Goal: Task Accomplishment & Management: Manage account settings

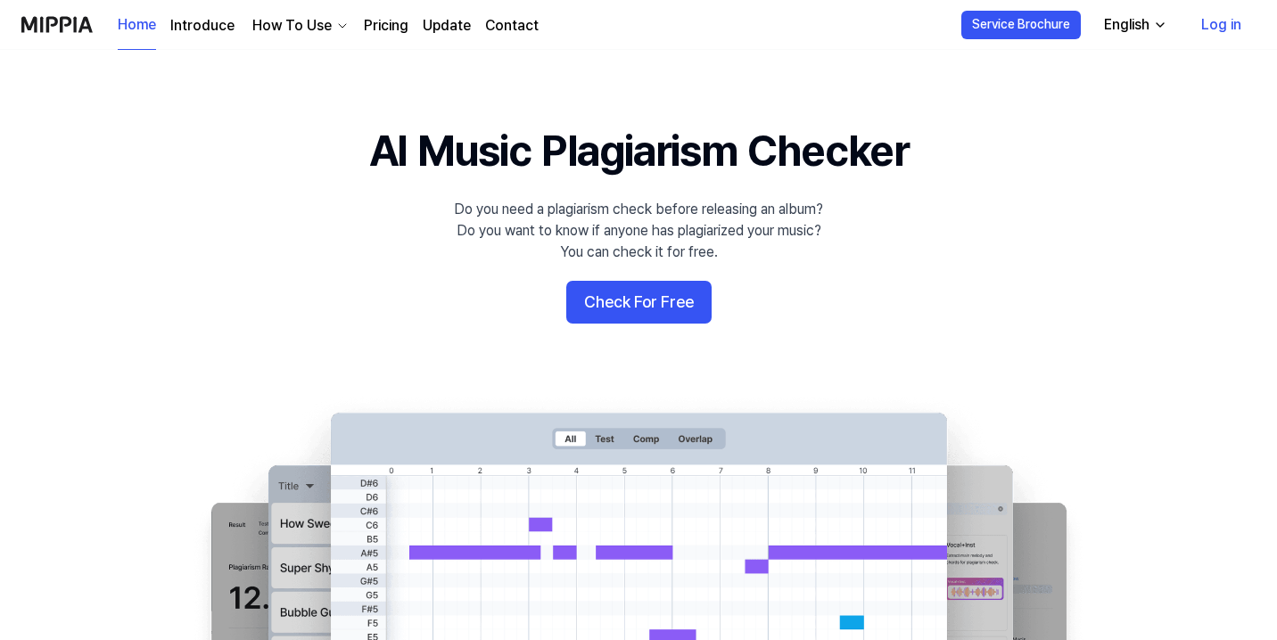
click at [686, 299] on button "Check For Free" at bounding box center [638, 302] width 145 height 43
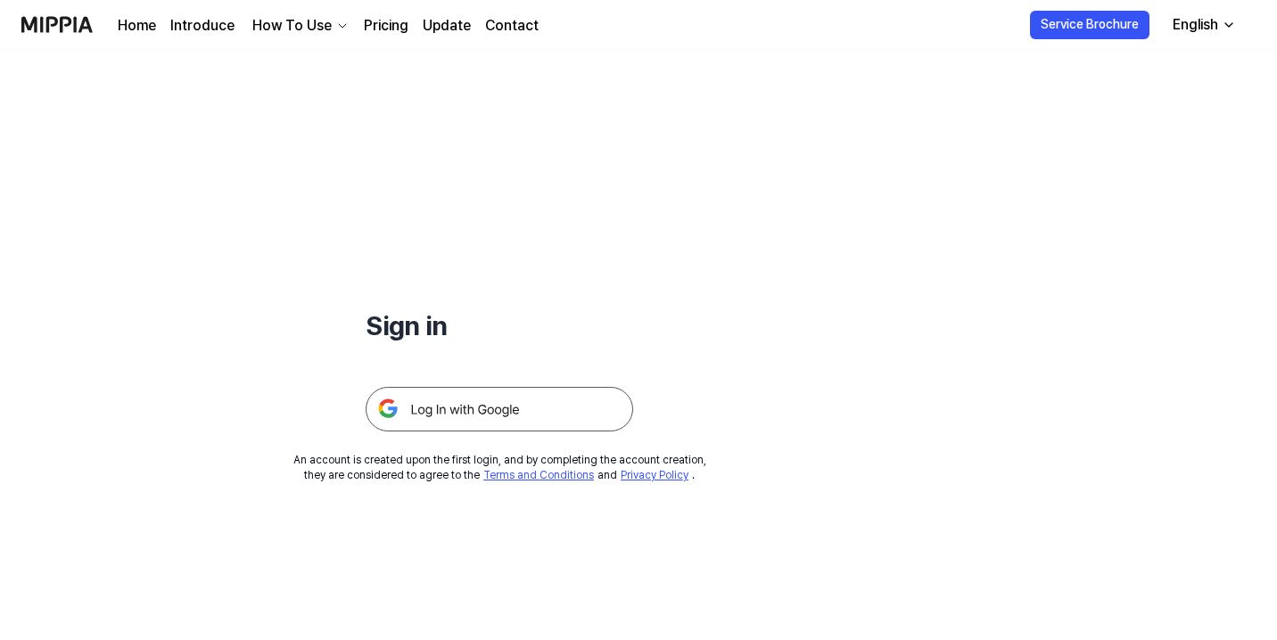
click at [486, 417] on img at bounding box center [500, 409] width 268 height 45
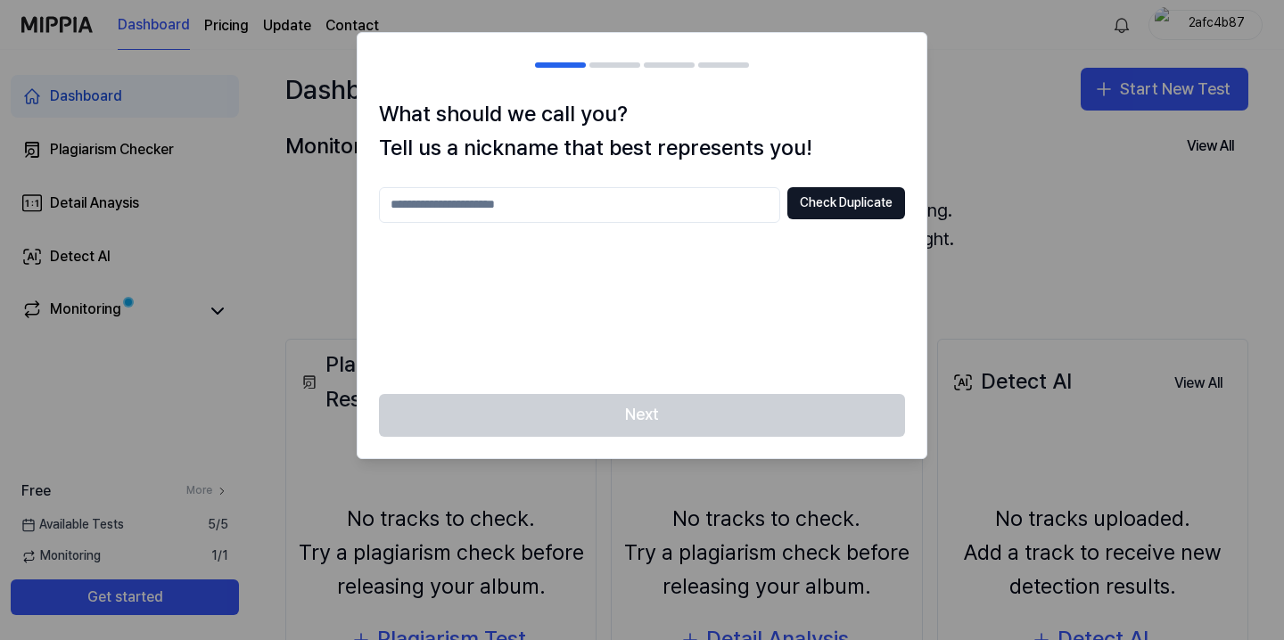
click at [579, 209] on input "text" at bounding box center [579, 205] width 401 height 36
type input "*****"
click at [833, 203] on button "Check Duplicate" at bounding box center [847, 203] width 118 height 32
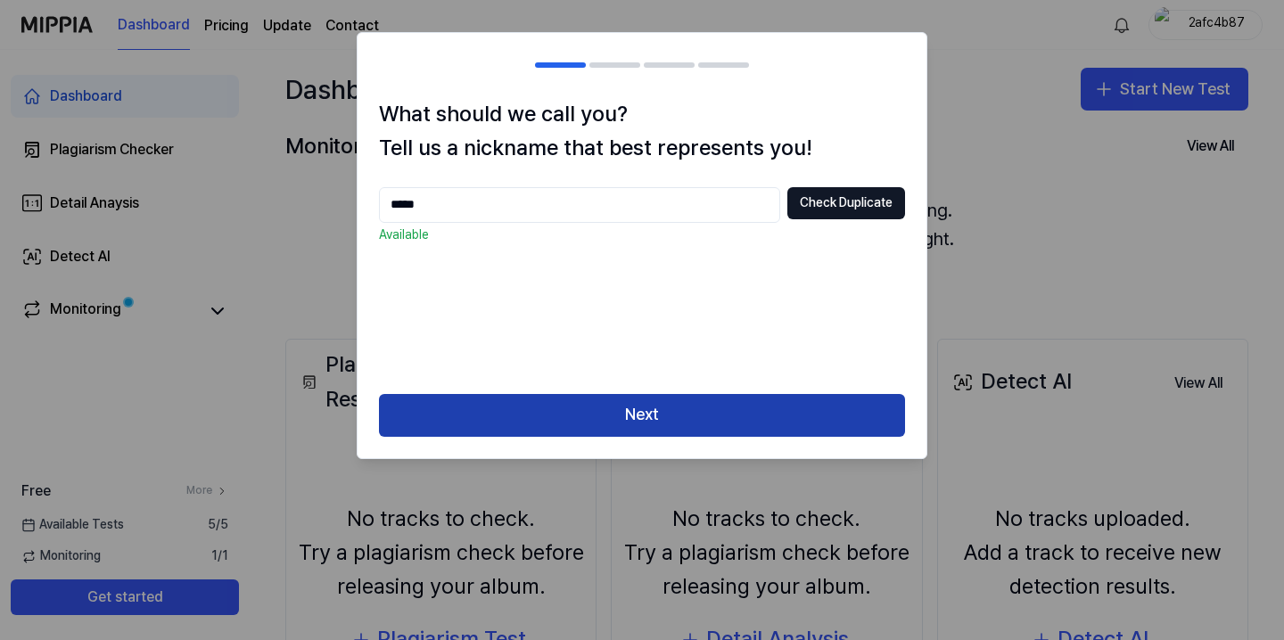
click at [673, 408] on button "Next" at bounding box center [642, 415] width 526 height 43
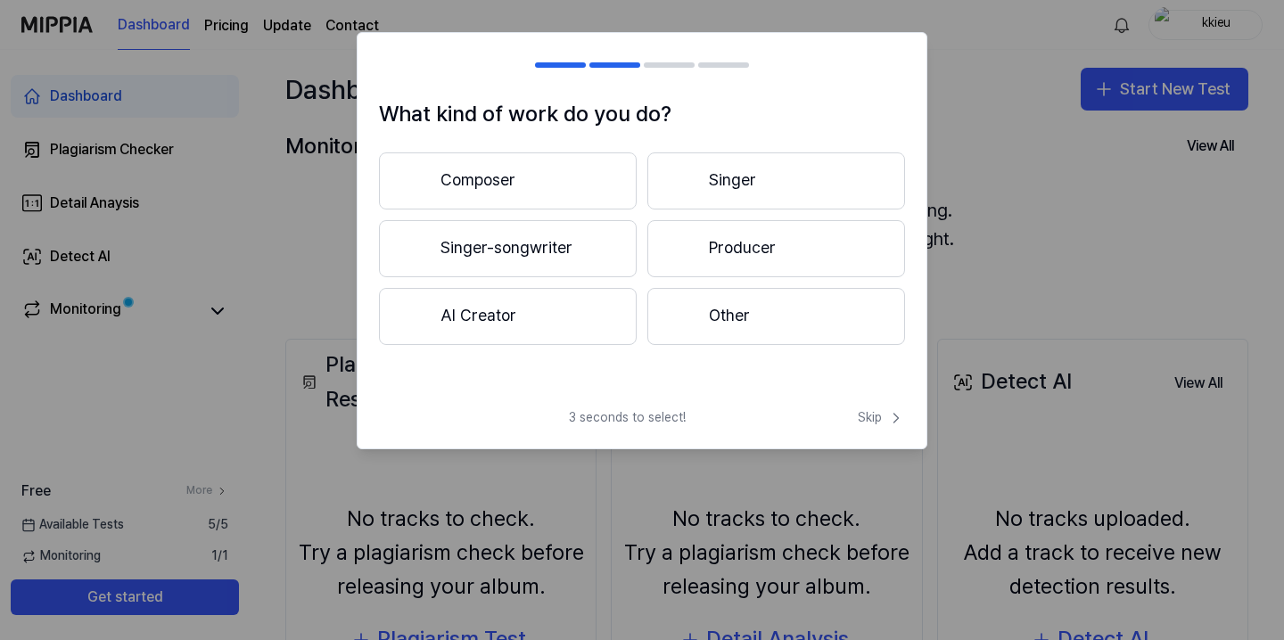
click at [782, 325] on button "Other" at bounding box center [777, 316] width 258 height 57
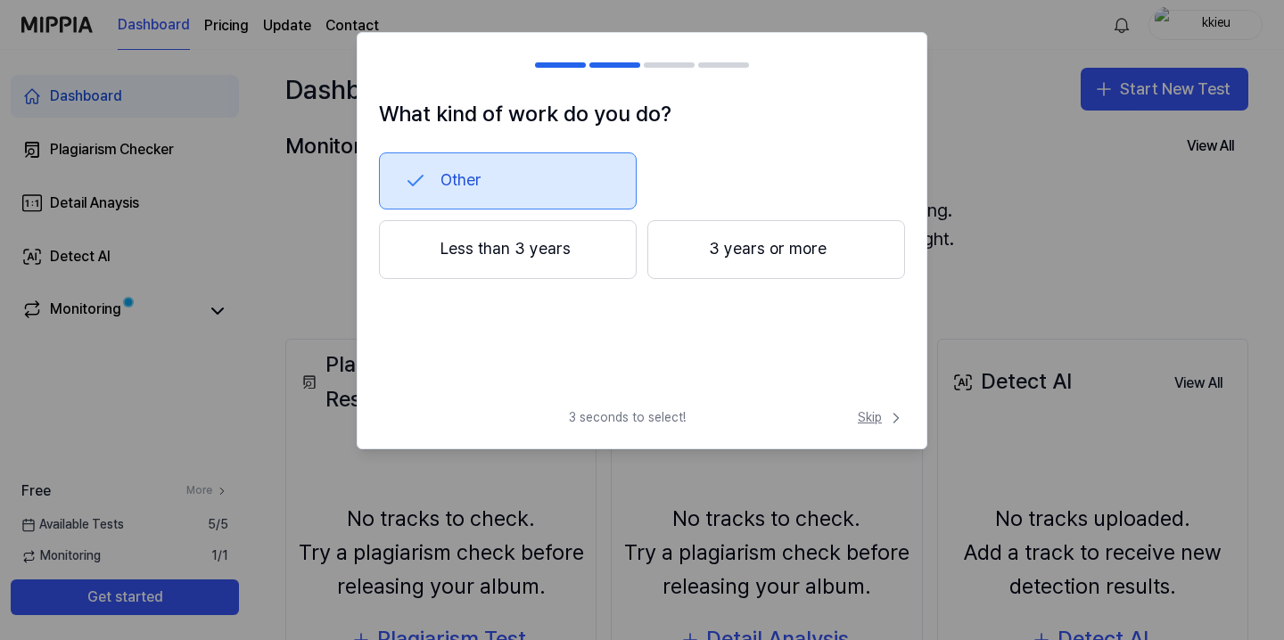
click at [863, 422] on span "Skip" at bounding box center [881, 418] width 47 height 18
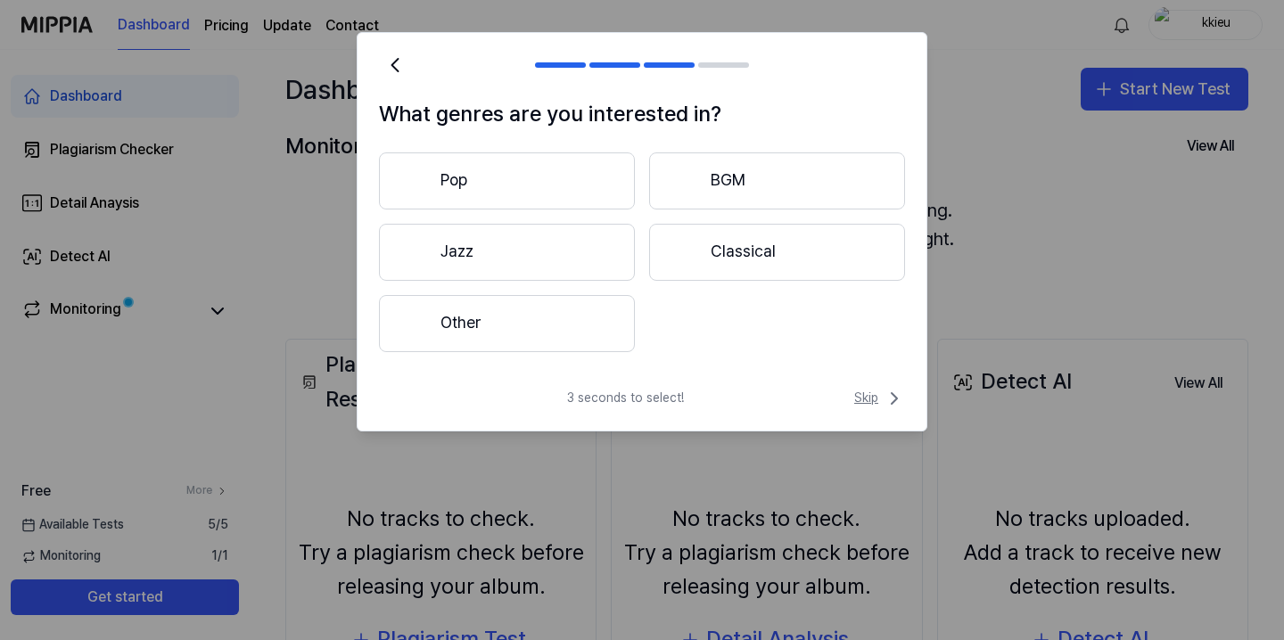
click at [871, 407] on span "Skip" at bounding box center [879, 398] width 51 height 21
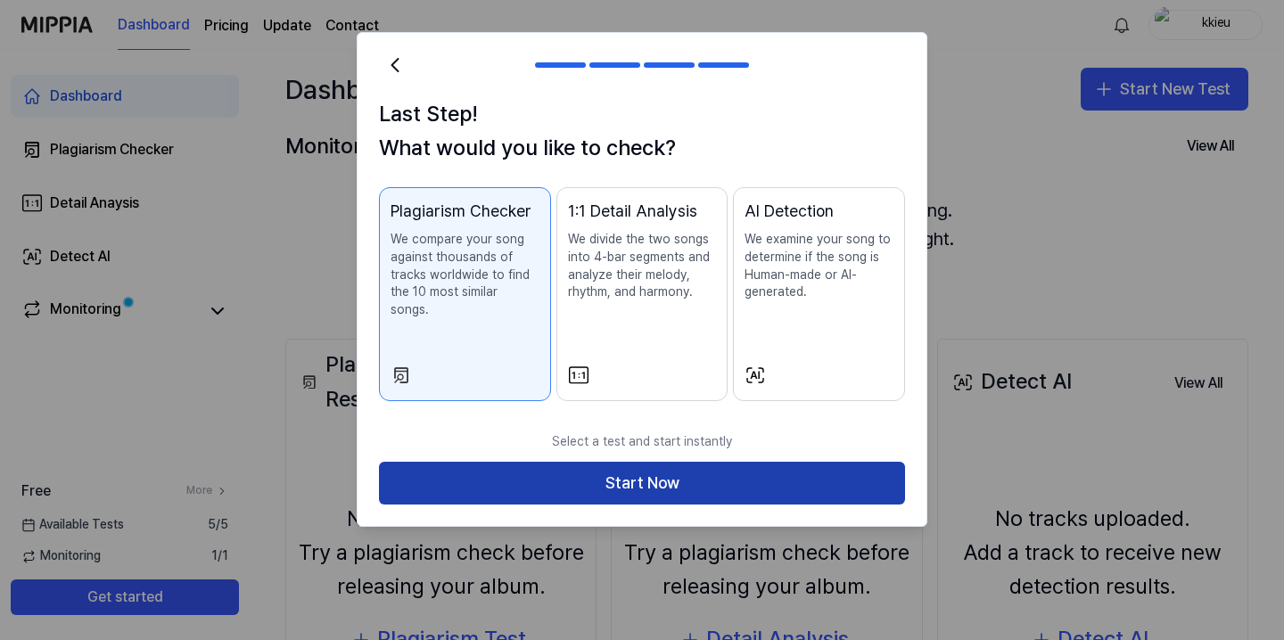
click at [649, 462] on button "Start Now" at bounding box center [642, 483] width 526 height 43
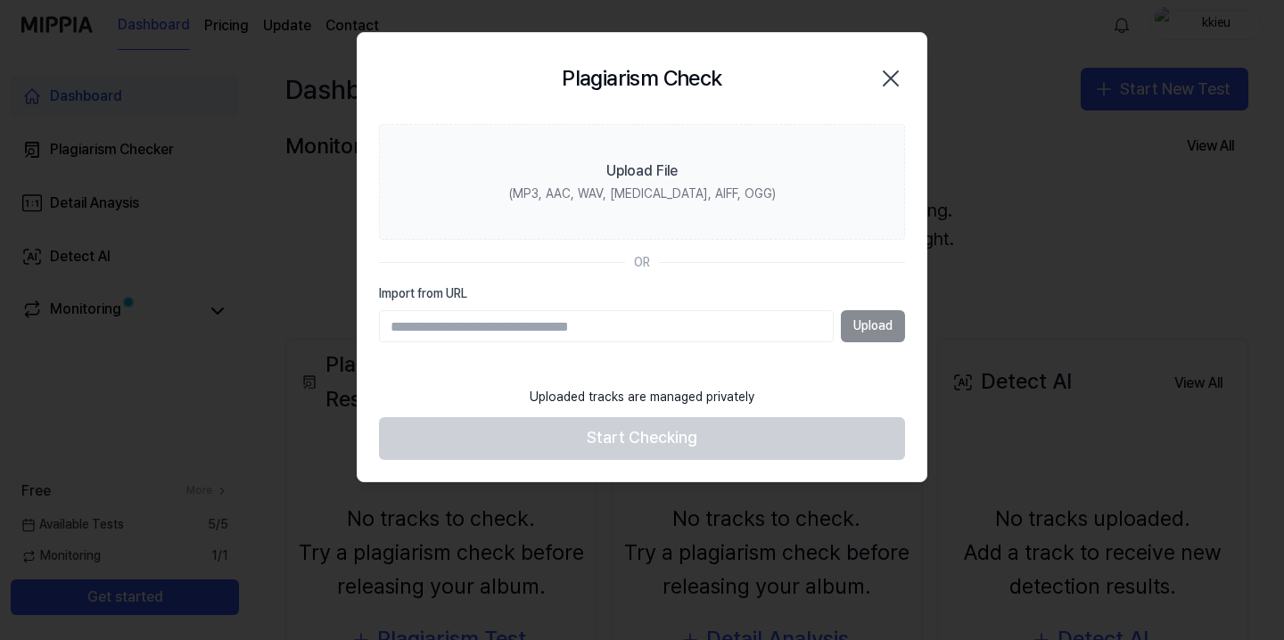
paste input "**********"
type input "**********"
click at [871, 325] on button "Upload" at bounding box center [873, 326] width 64 height 32
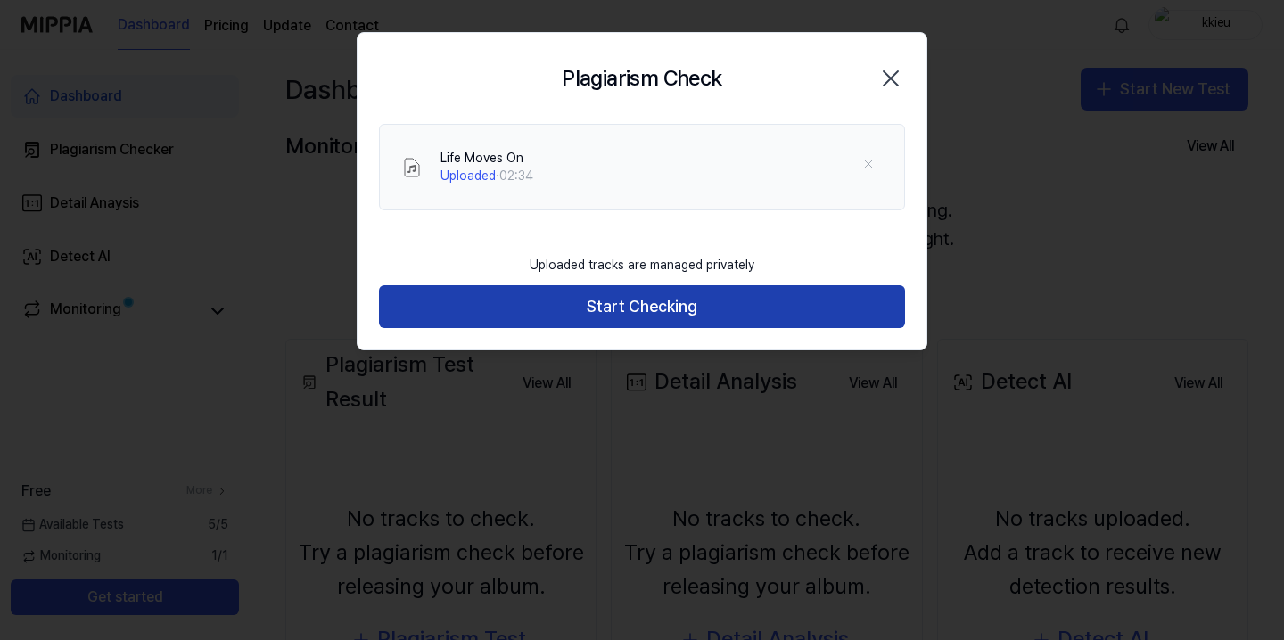
click at [729, 303] on button "Start Checking" at bounding box center [642, 306] width 526 height 43
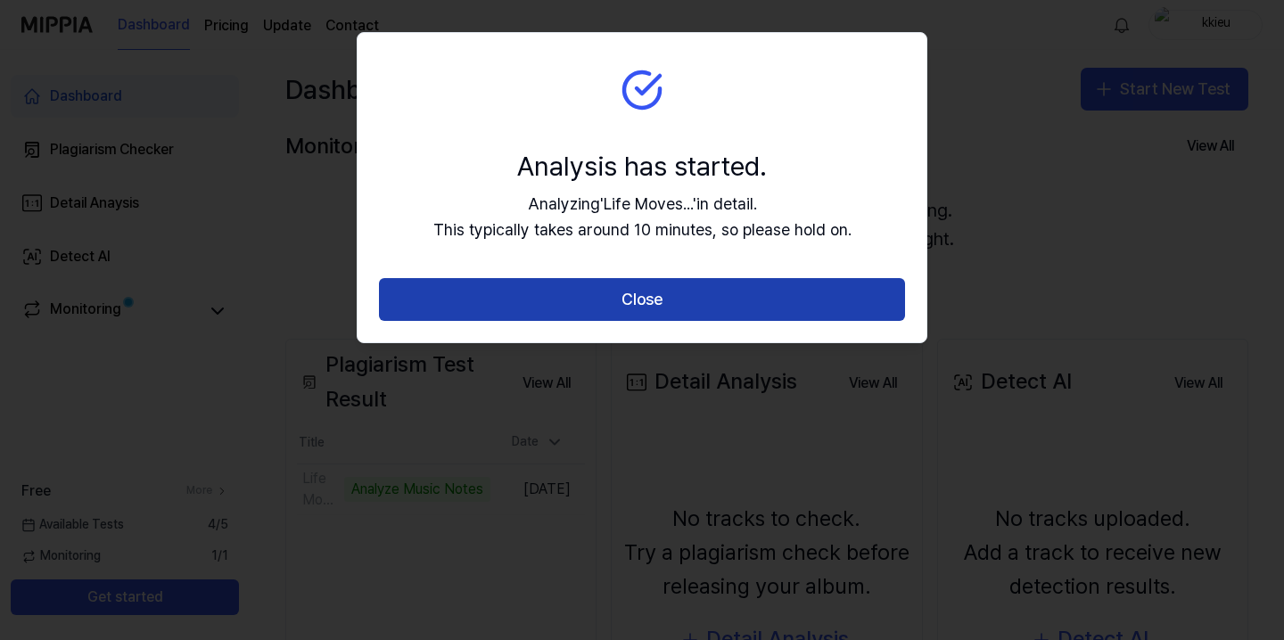
click at [748, 286] on button "Close" at bounding box center [642, 299] width 526 height 43
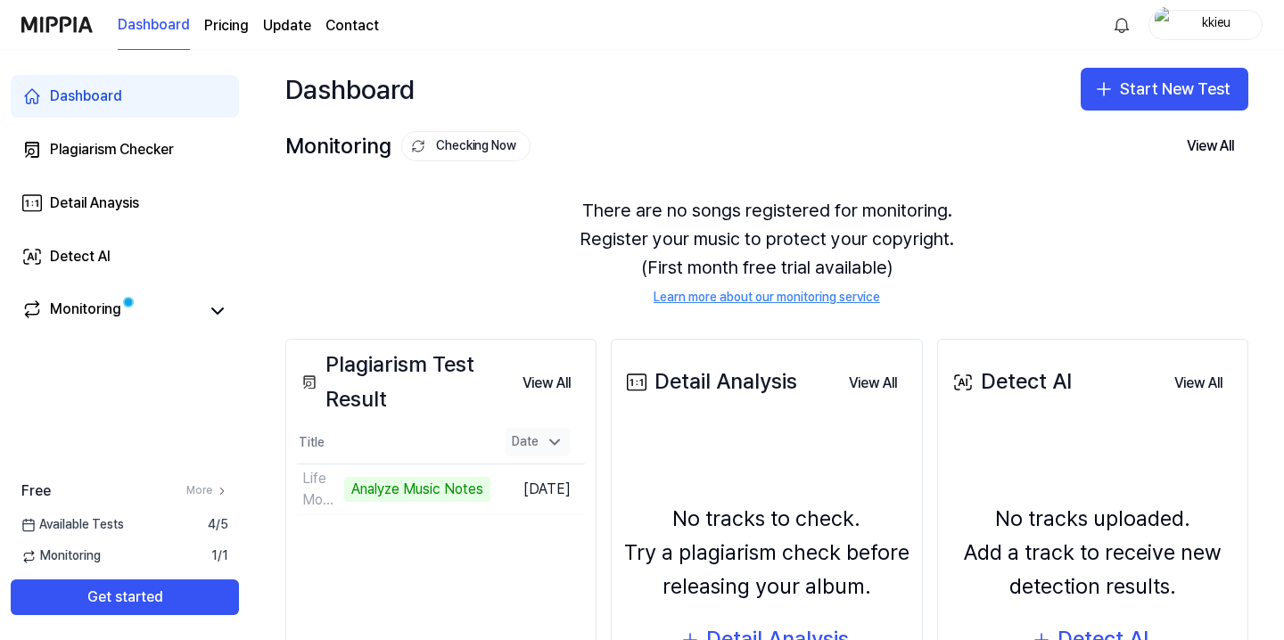
click at [557, 445] on icon at bounding box center [555, 442] width 18 height 18
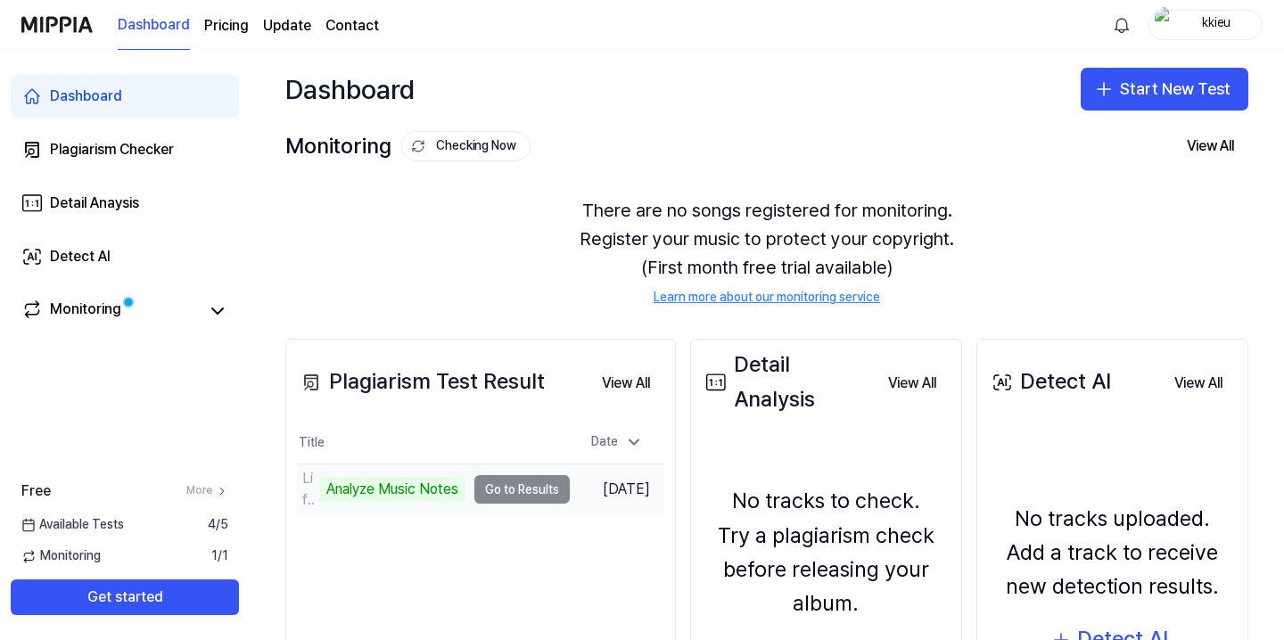
click at [519, 491] on td "Life Moves On Analyze Music Notes Go to Results" at bounding box center [433, 490] width 273 height 50
click at [520, 497] on td "Life Moves On Analyze Music Notes Go to Results" at bounding box center [433, 490] width 273 height 50
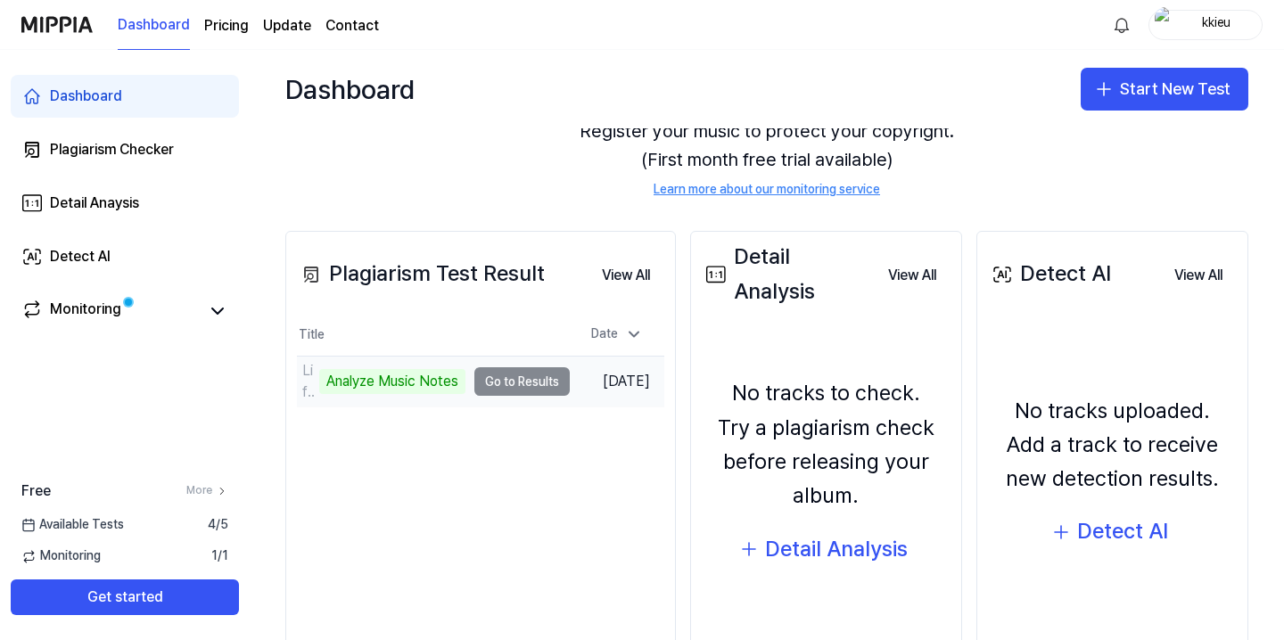
scroll to position [194, 0]
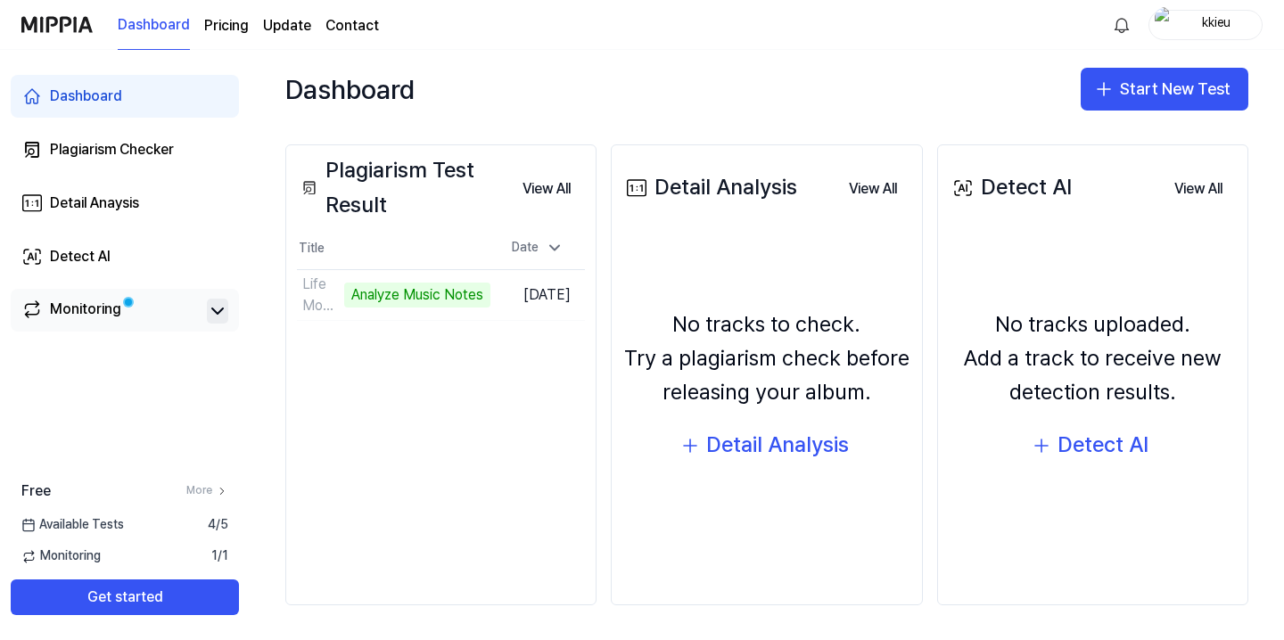
click at [207, 310] on icon at bounding box center [217, 311] width 21 height 21
click at [217, 311] on icon at bounding box center [217, 311] width 21 height 21
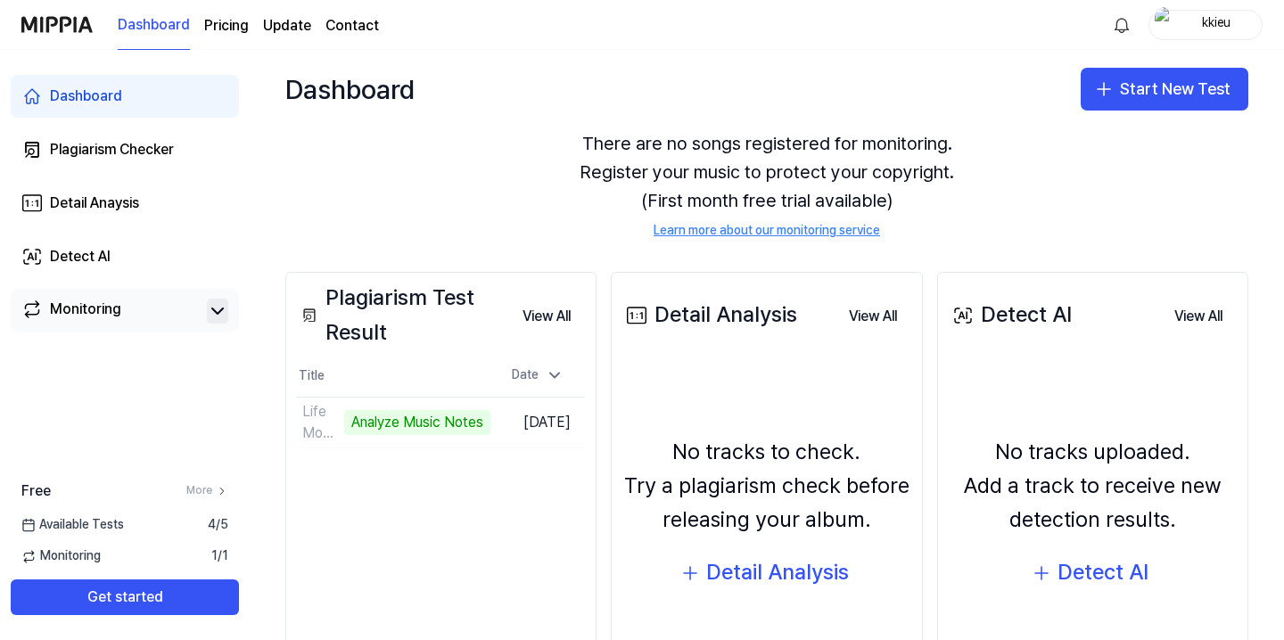
scroll to position [0, 0]
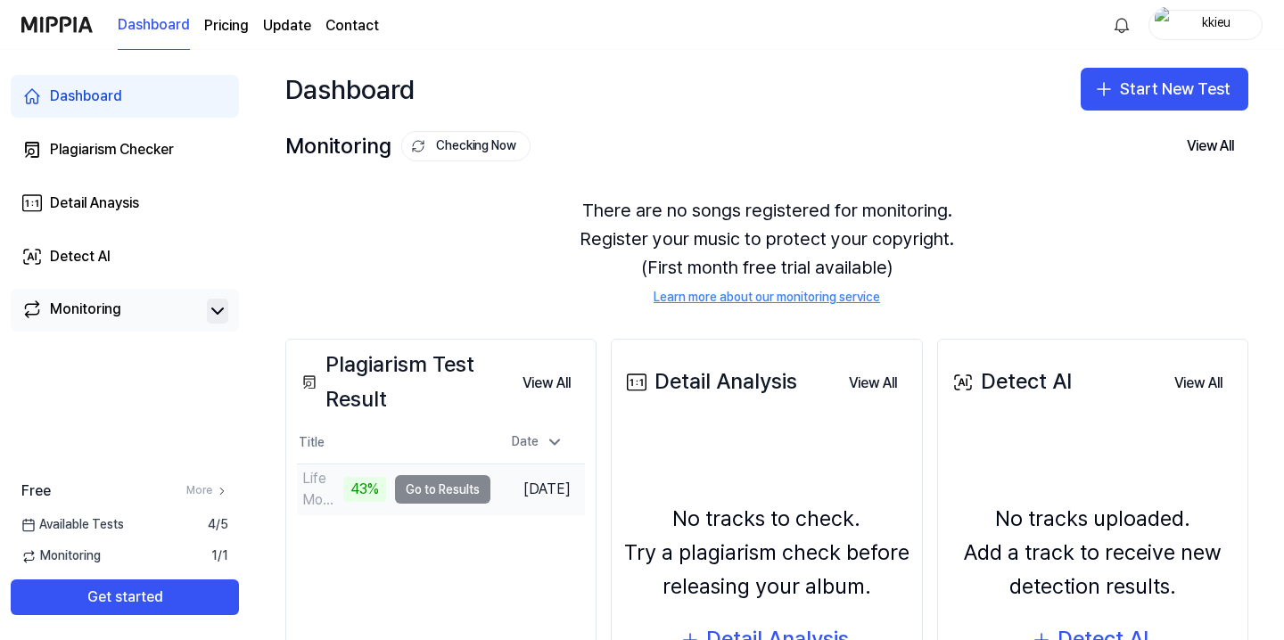
click at [435, 495] on td "Life Moves On 43% Go to Results" at bounding box center [394, 490] width 194 height 50
click at [400, 484] on td "Life Moves On 43% Go to Results" at bounding box center [394, 490] width 194 height 50
click at [343, 495] on div "45%" at bounding box center [364, 489] width 43 height 25
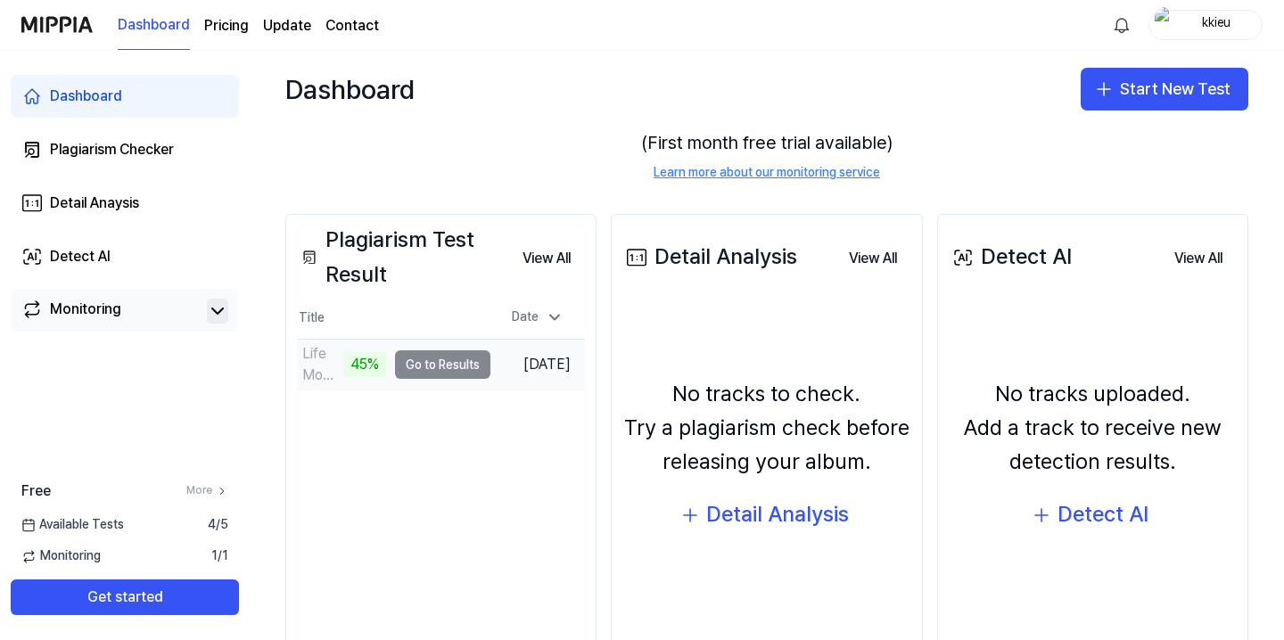
scroll to position [194, 0]
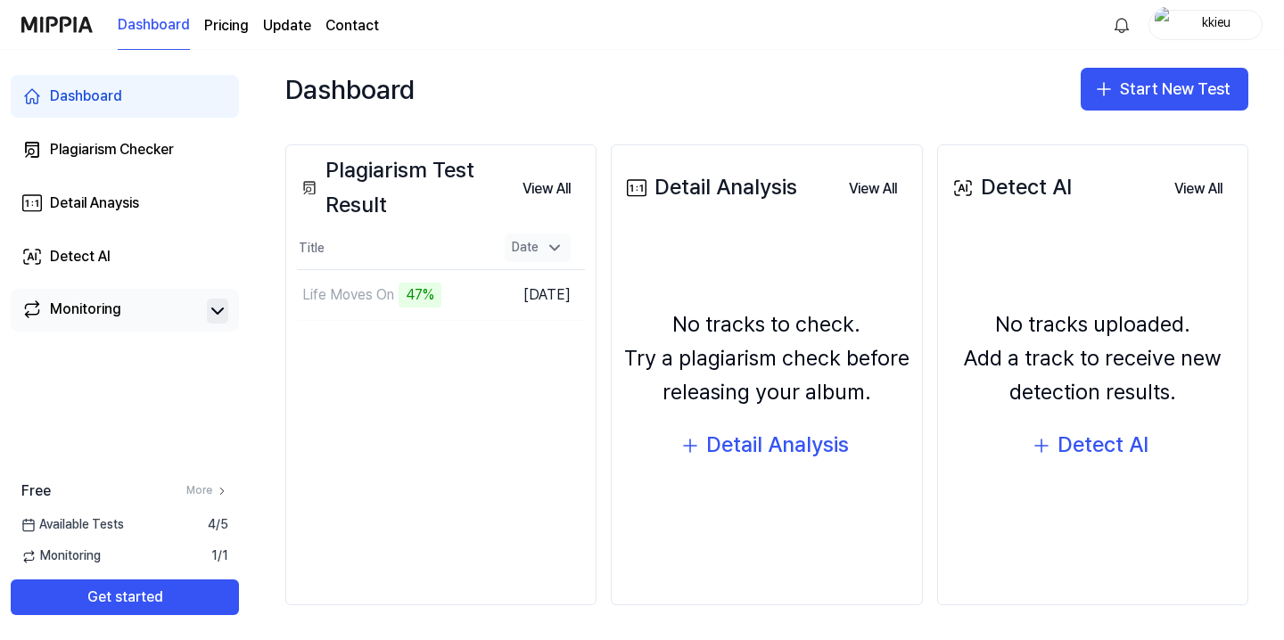
click at [554, 254] on icon at bounding box center [555, 248] width 18 height 18
click at [549, 285] on td "[DATE]" at bounding box center [538, 295] width 95 height 51
click at [345, 294] on div "47%" at bounding box center [364, 295] width 43 height 25
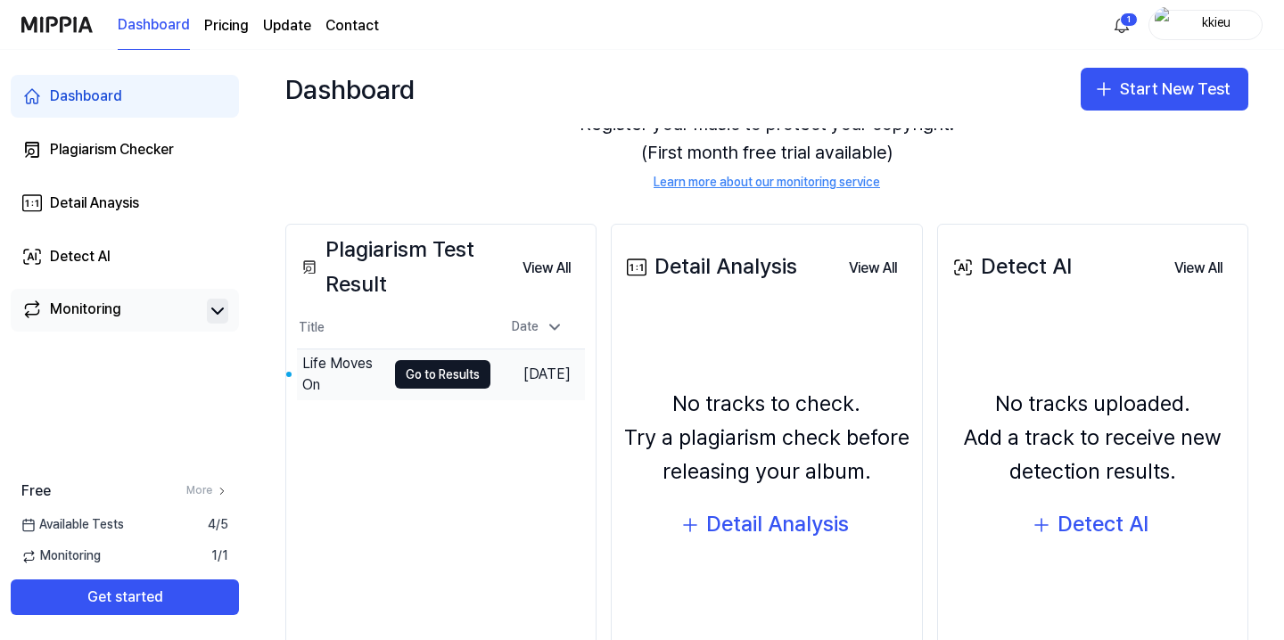
scroll to position [143, 0]
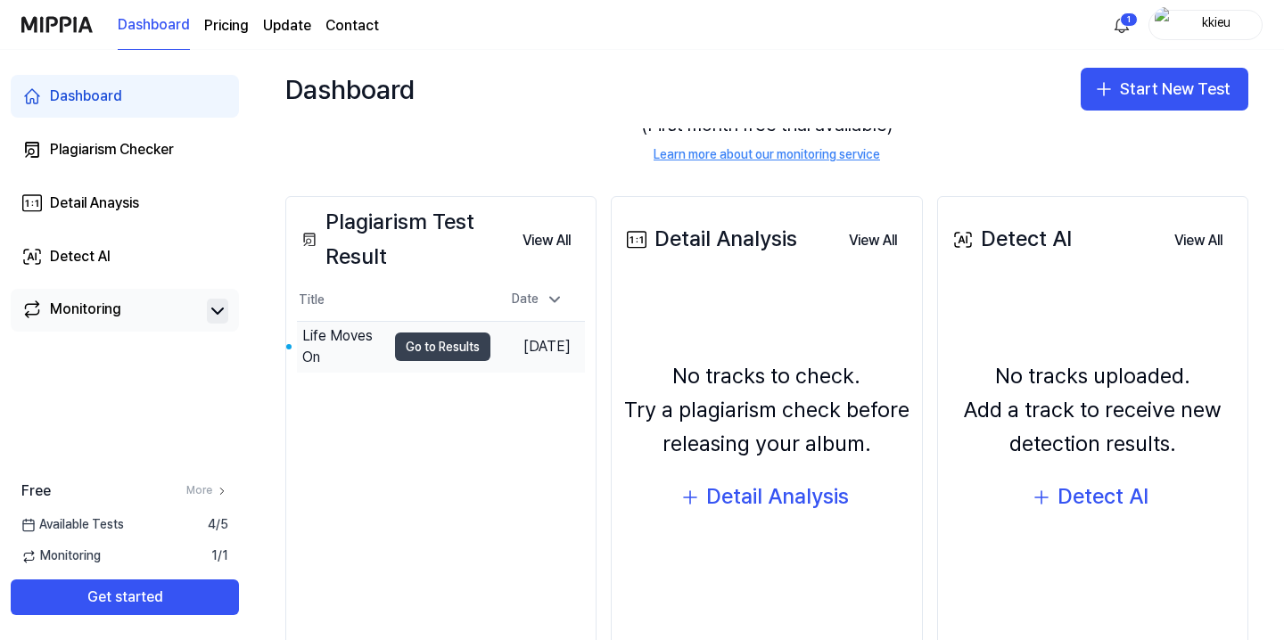
click at [399, 350] on button "Go to Results" at bounding box center [442, 347] width 95 height 29
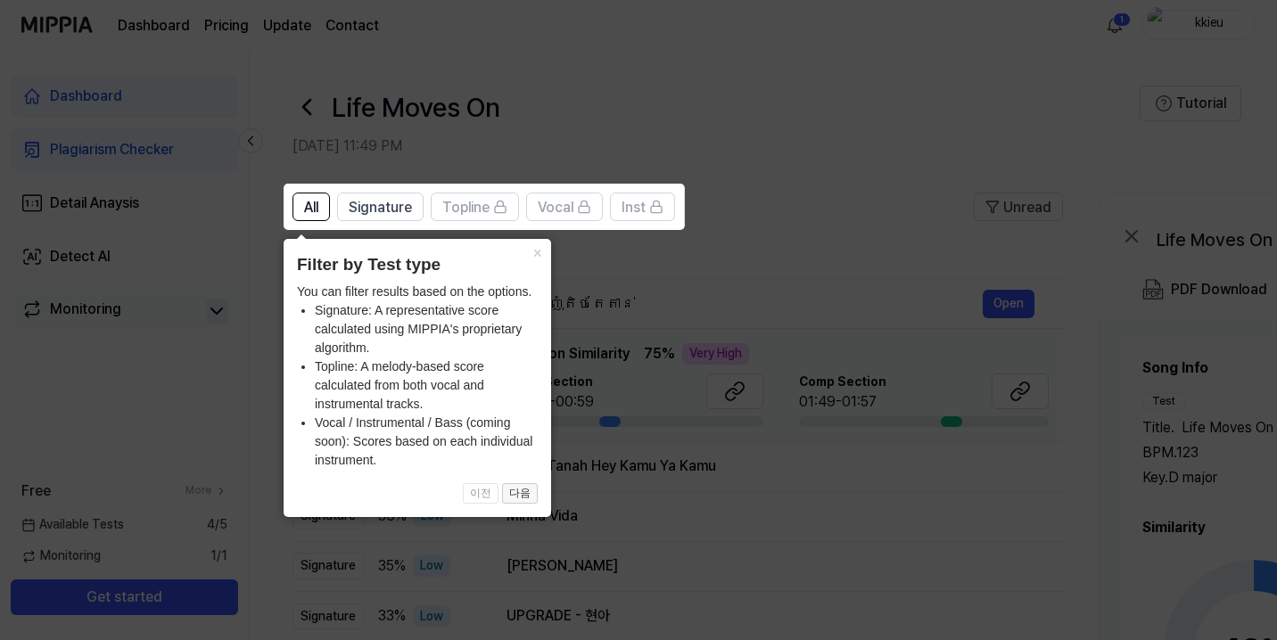
click at [521, 493] on button "다음" at bounding box center [520, 493] width 36 height 21
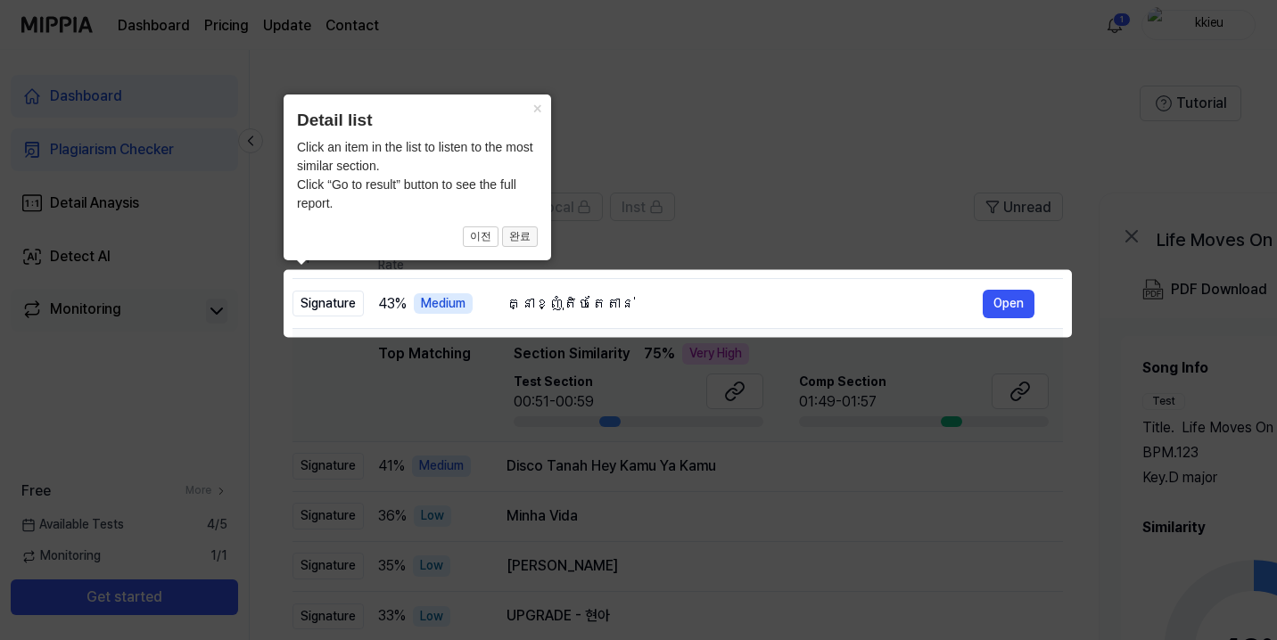
click at [522, 241] on button "완료" at bounding box center [520, 237] width 36 height 21
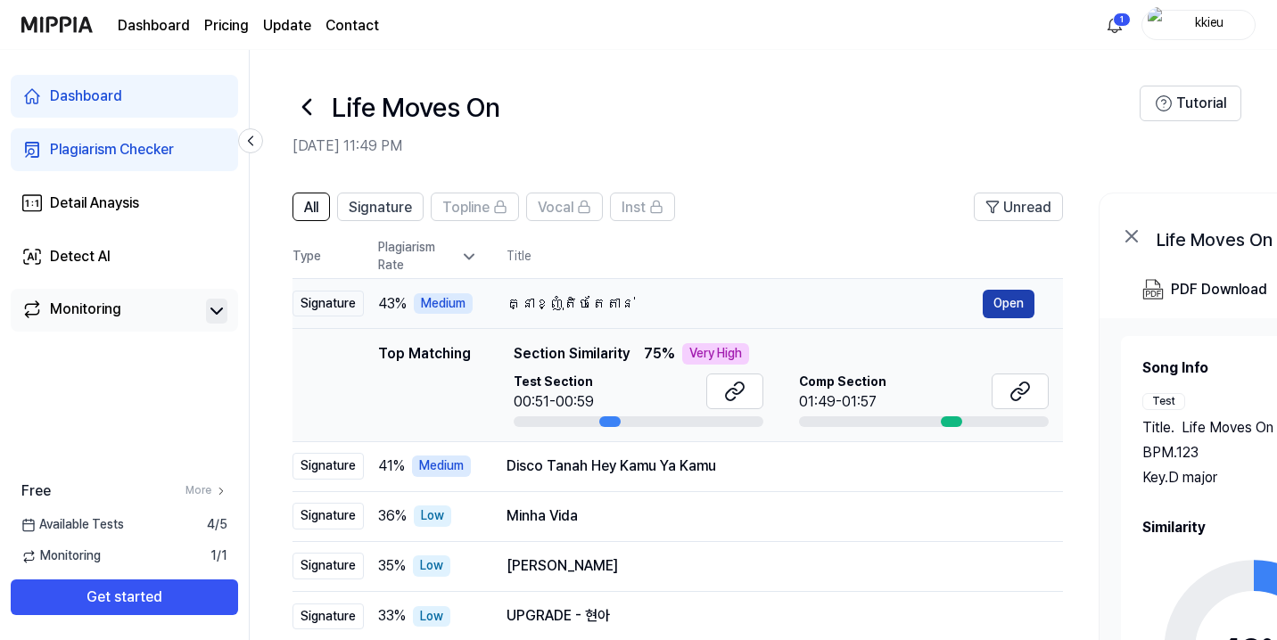
click at [1006, 307] on button "Open" at bounding box center [1009, 304] width 52 height 29
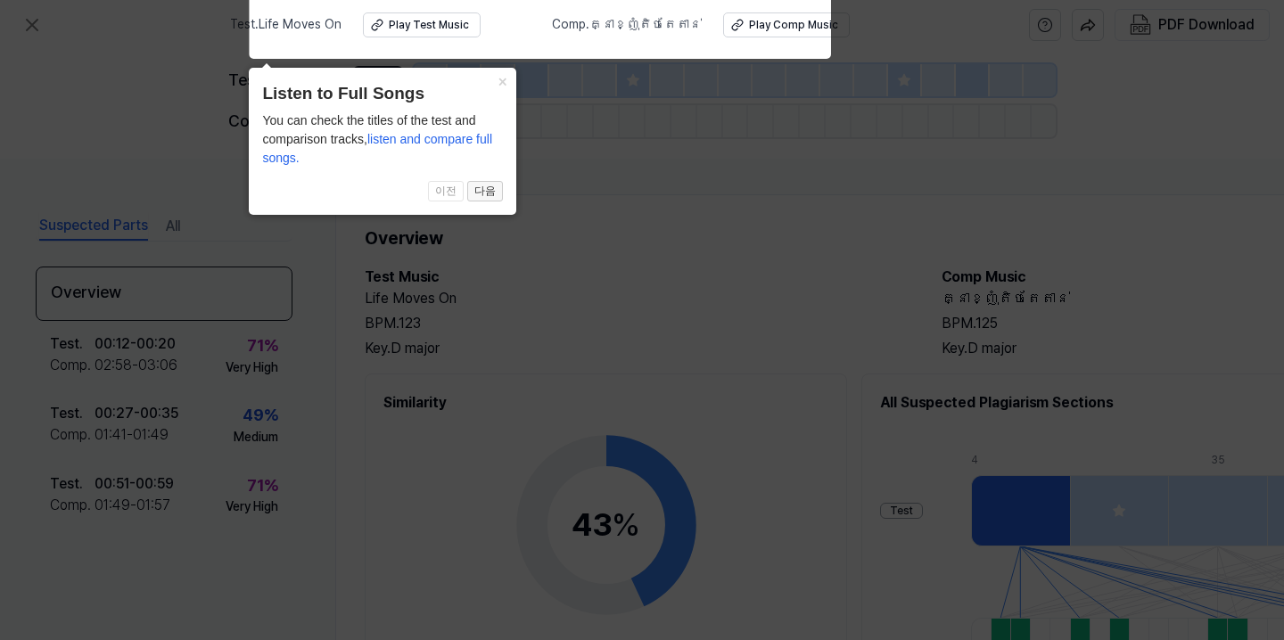
click at [486, 184] on button "다음" at bounding box center [485, 191] width 36 height 21
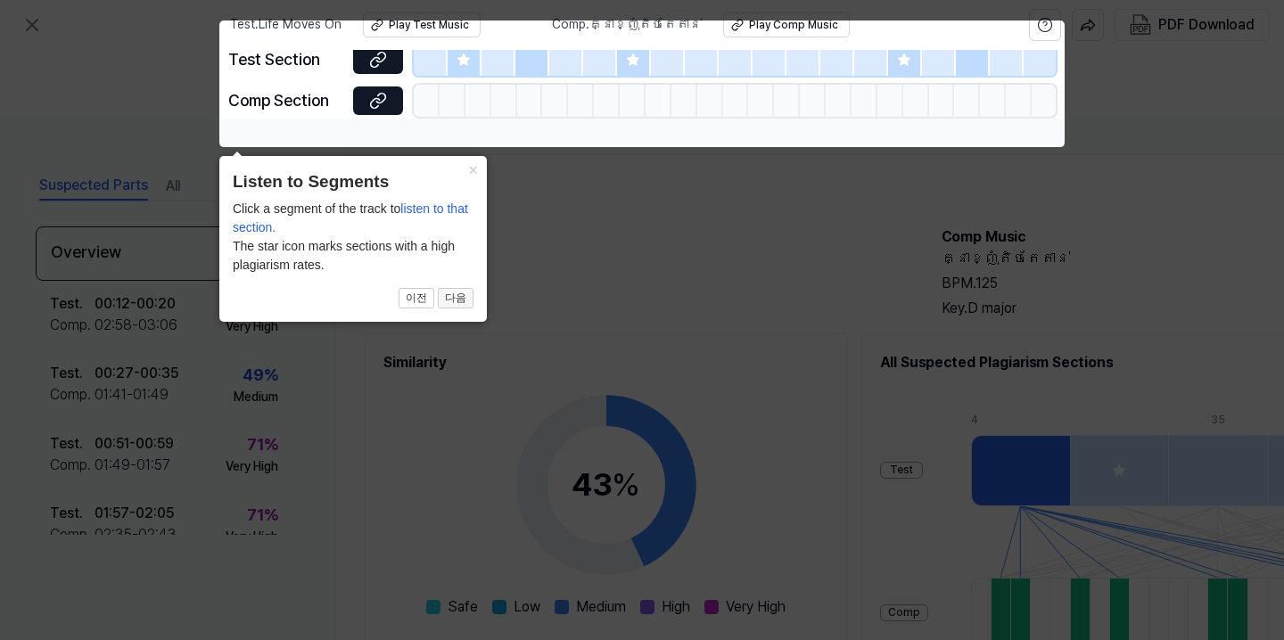
click at [460, 296] on button "다음" at bounding box center [456, 298] width 36 height 21
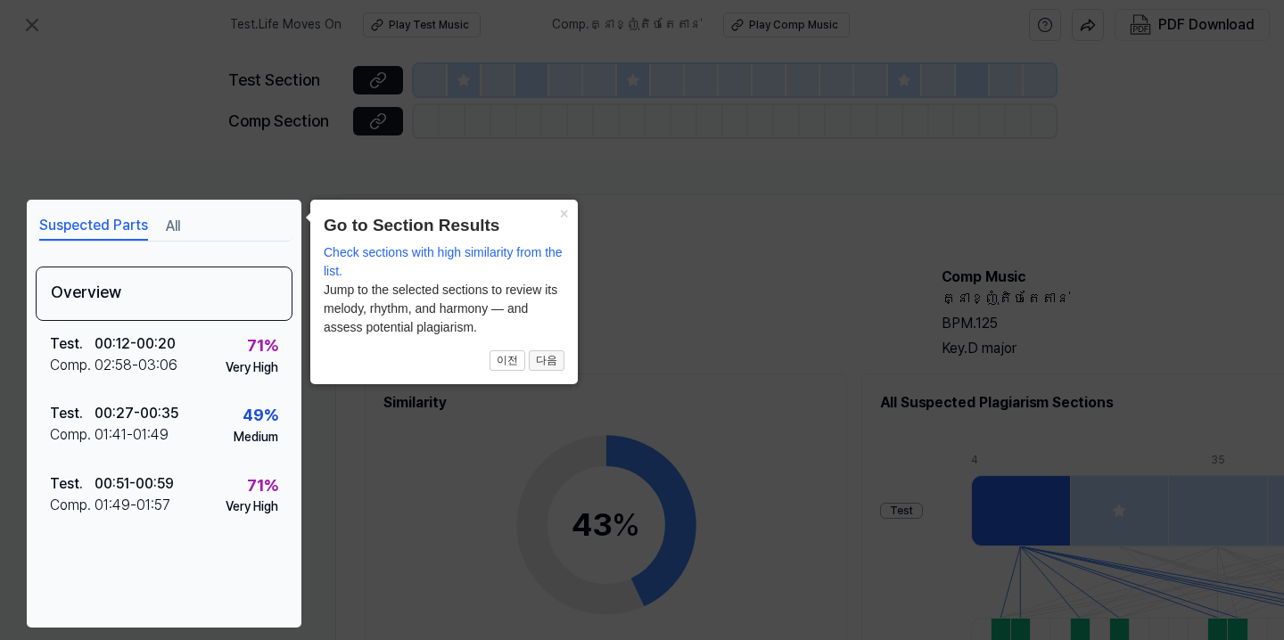
click at [549, 360] on button "다음" at bounding box center [547, 361] width 36 height 21
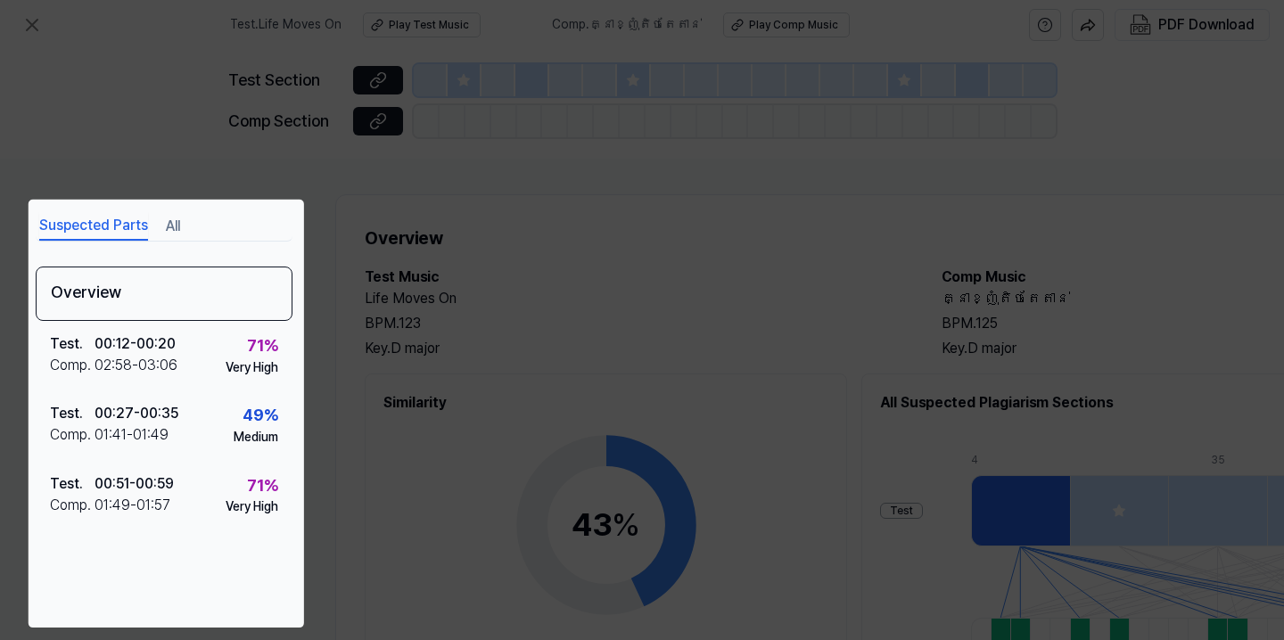
scroll to position [227, 264]
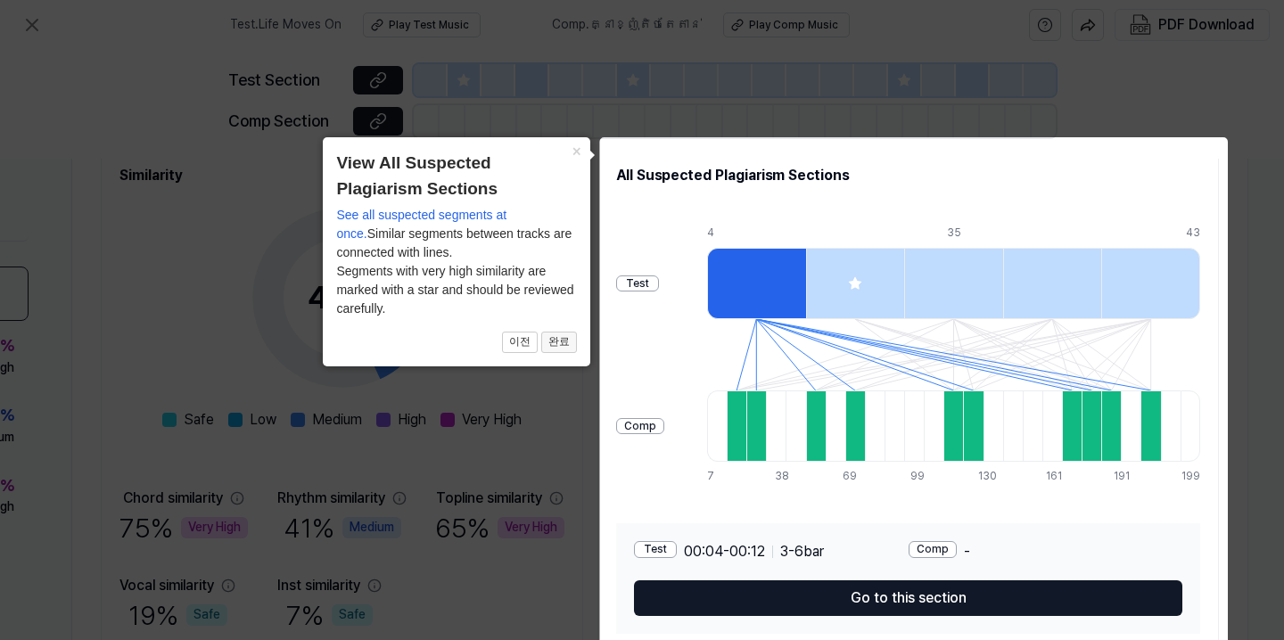
click at [564, 334] on button "완료" at bounding box center [559, 342] width 36 height 21
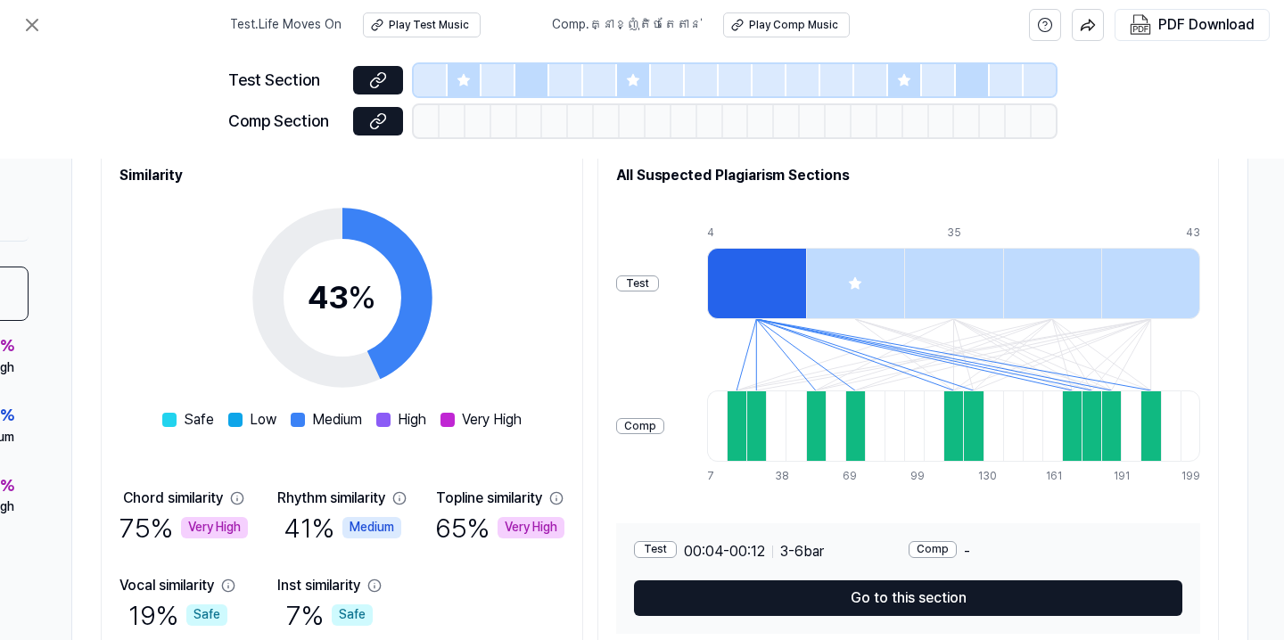
click at [268, 90] on div "Test Section" at bounding box center [285, 81] width 114 height 26
click at [389, 87] on button at bounding box center [378, 80] width 50 height 29
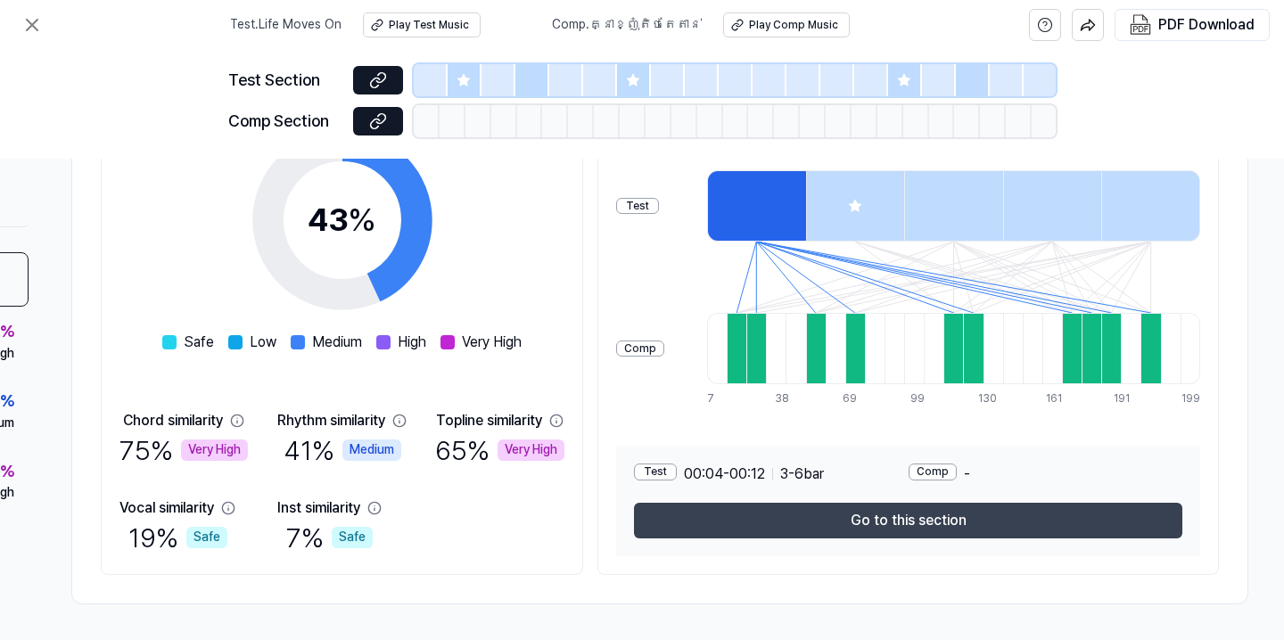
click at [821, 516] on button "Go to this section" at bounding box center [908, 521] width 549 height 36
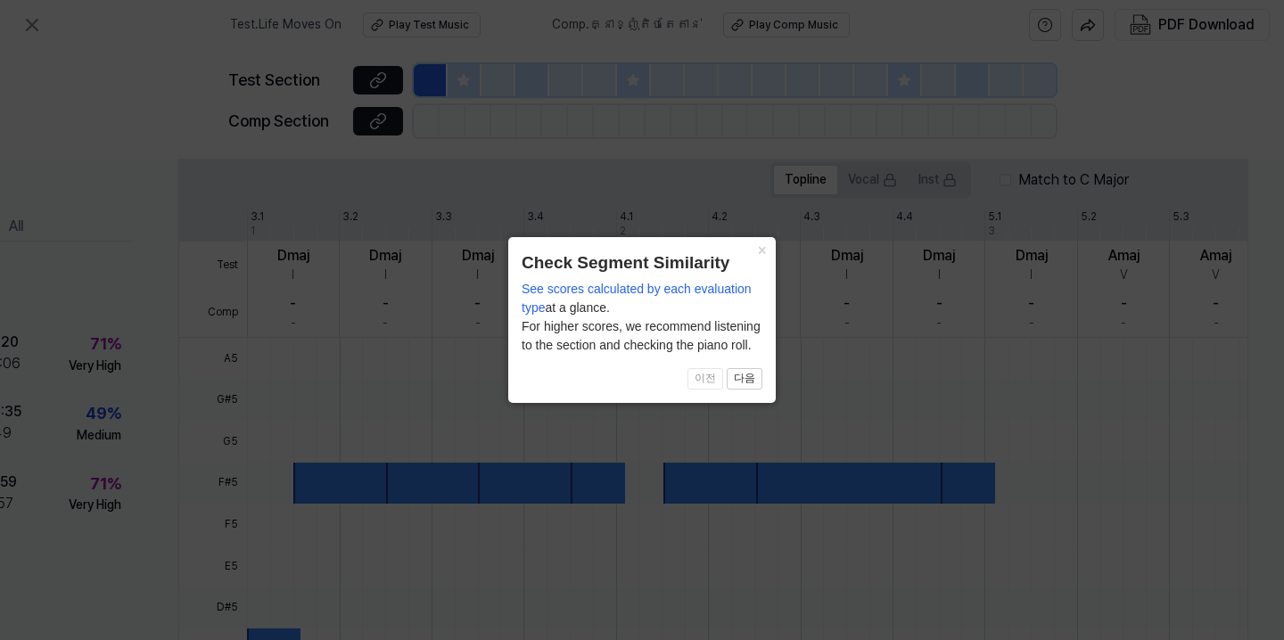
scroll to position [552, 164]
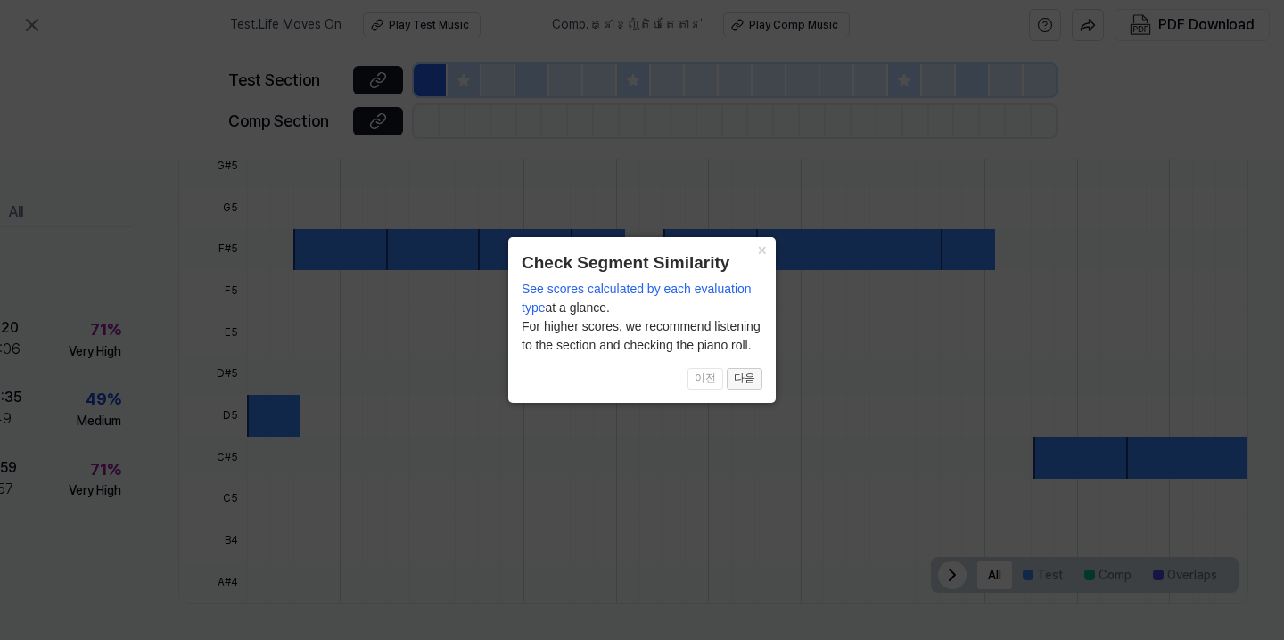
click at [747, 385] on button "다음" at bounding box center [745, 378] width 36 height 21
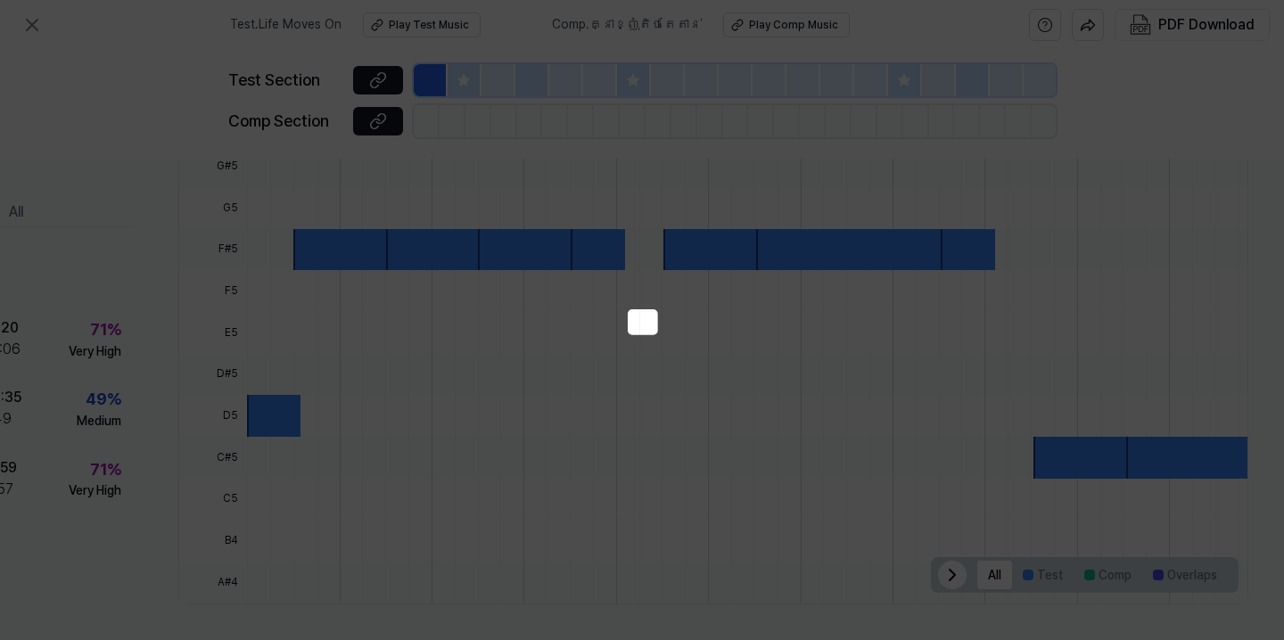
scroll to position [303, 164]
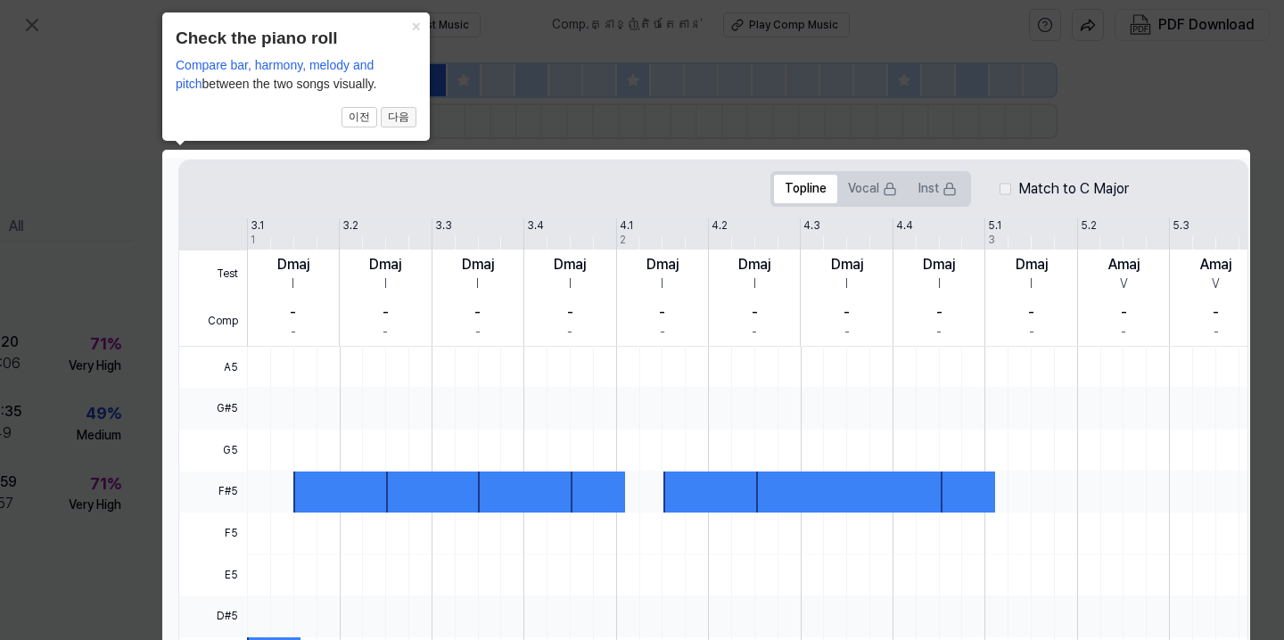
click at [403, 120] on button "다음" at bounding box center [399, 117] width 36 height 21
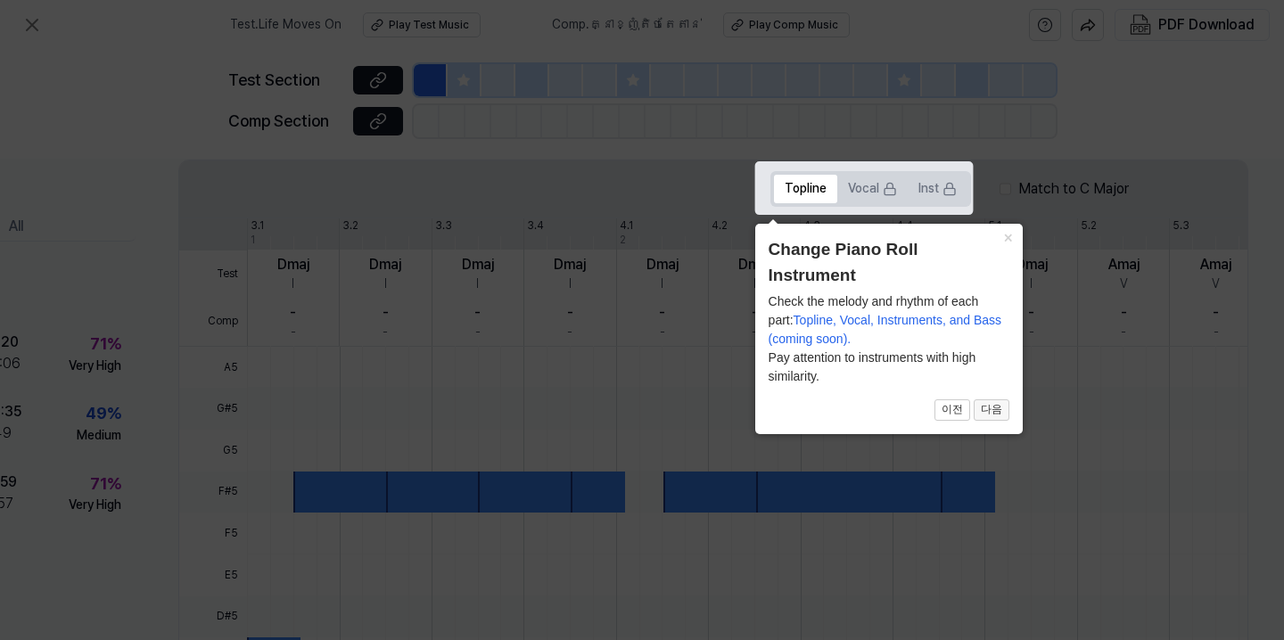
click at [1004, 406] on button "다음" at bounding box center [992, 410] width 36 height 21
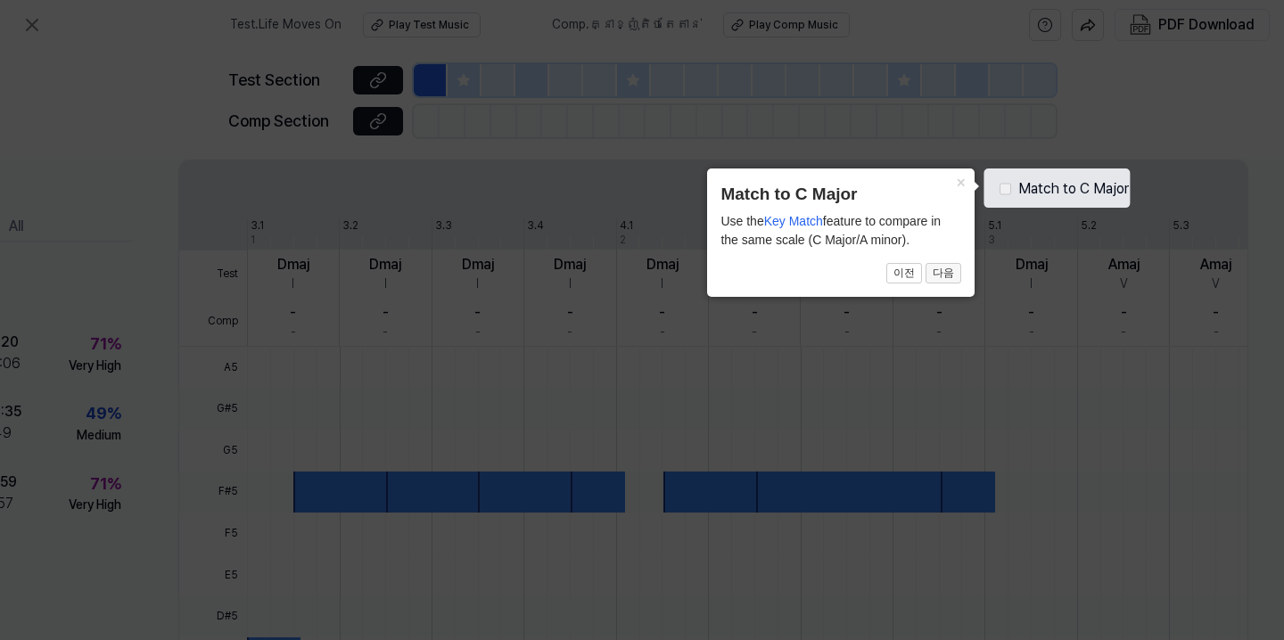
click at [945, 271] on button "다음" at bounding box center [944, 273] width 36 height 21
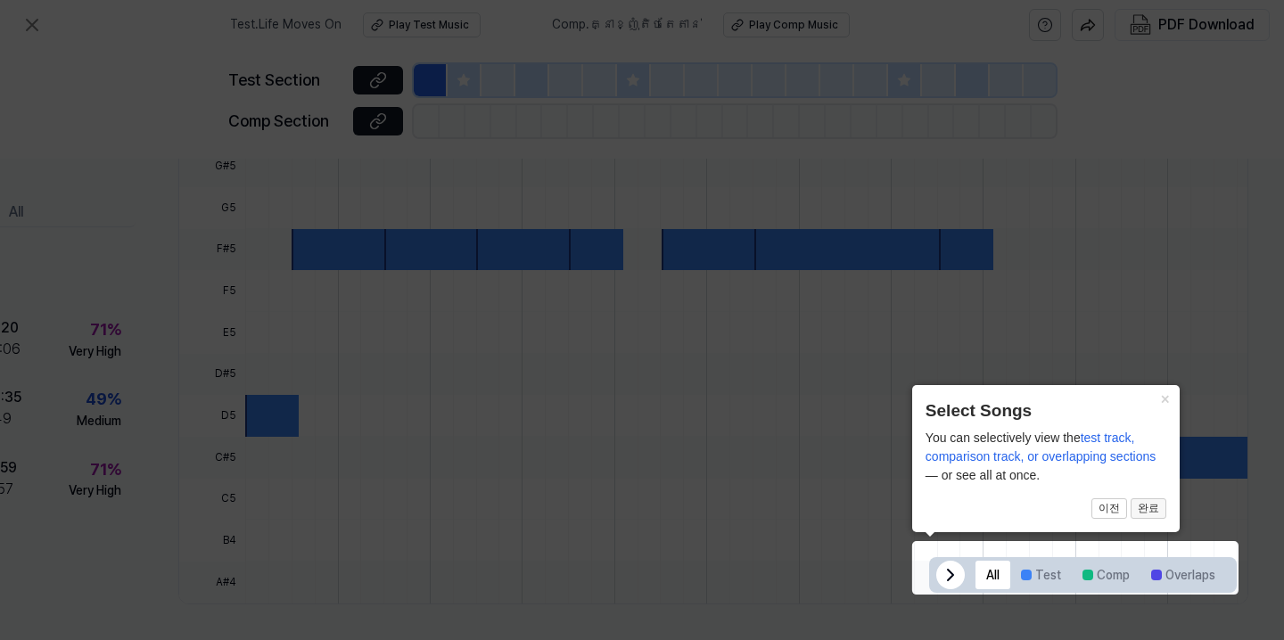
click at [1154, 512] on button "완료" at bounding box center [1149, 509] width 36 height 21
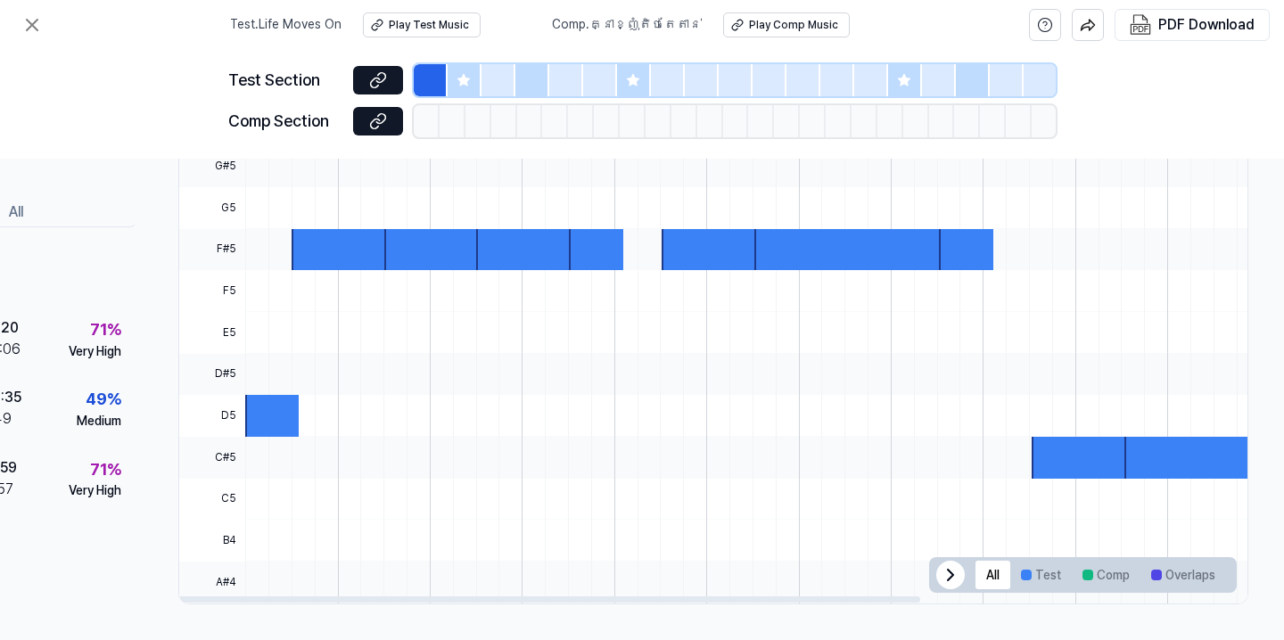
click at [948, 569] on icon at bounding box center [950, 575] width 21 height 21
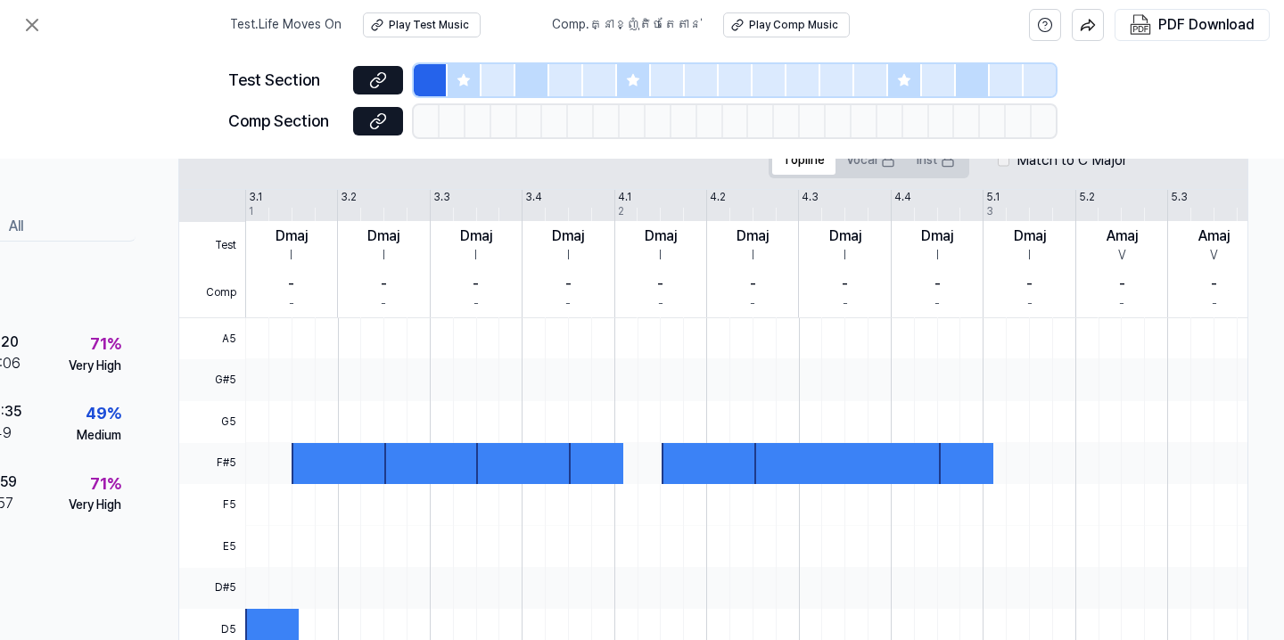
scroll to position [310, 164]
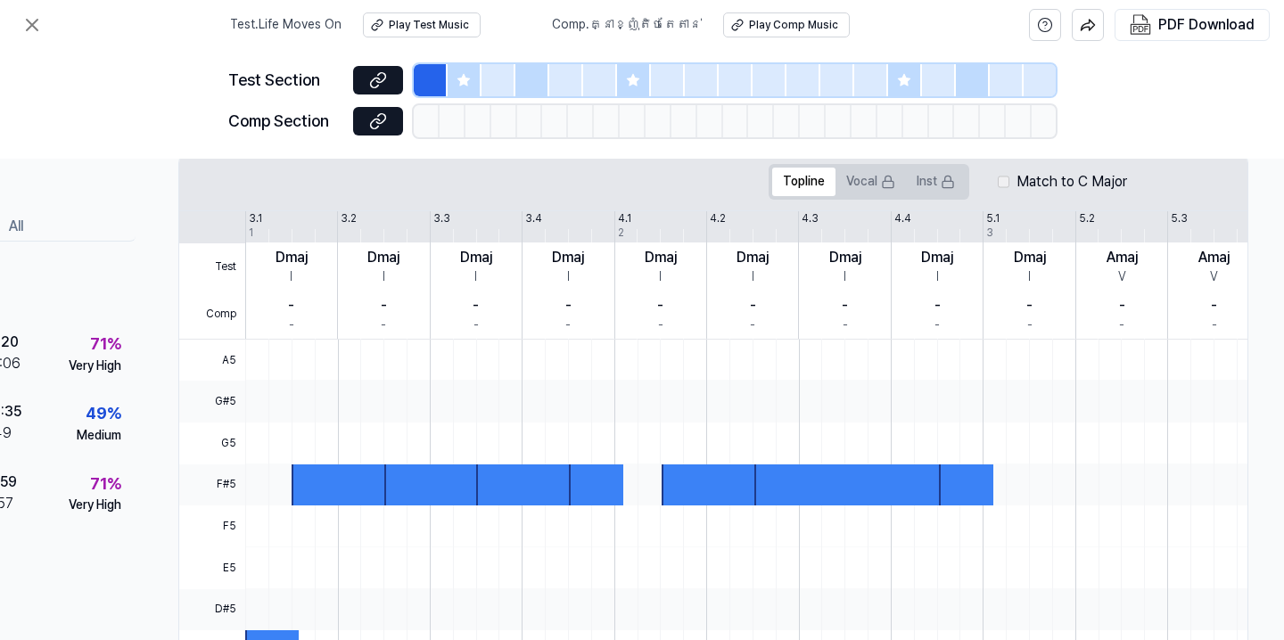
click at [292, 494] on div at bounding box center [342, 486] width 100 height 42
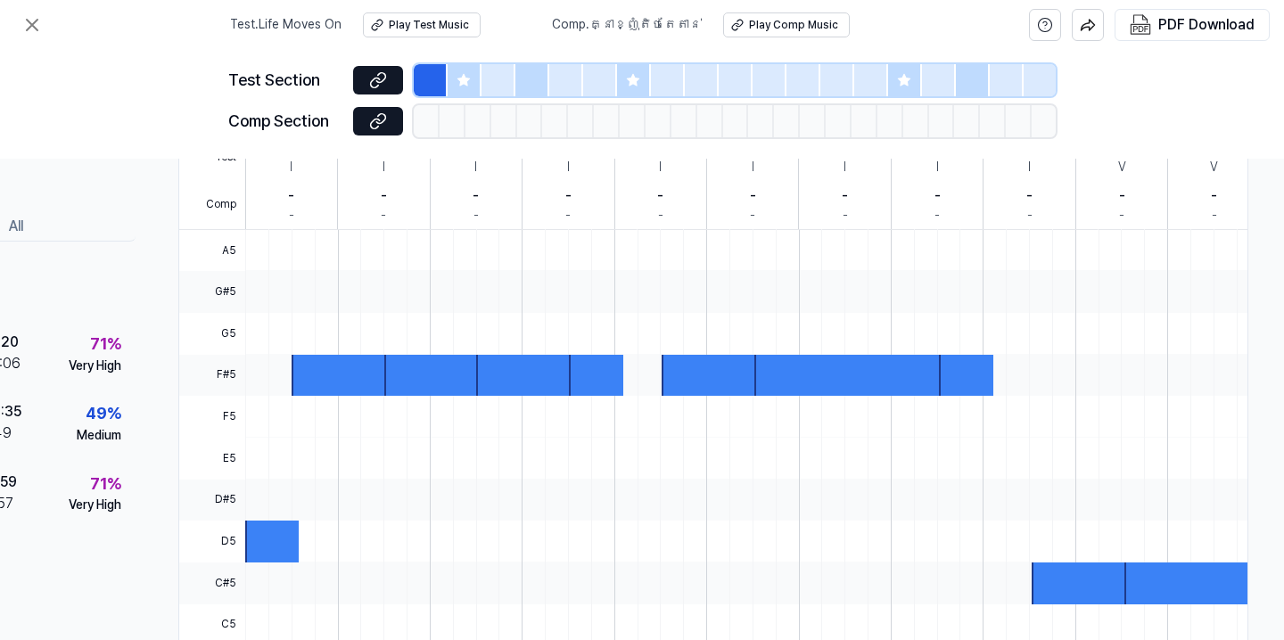
scroll to position [425, 164]
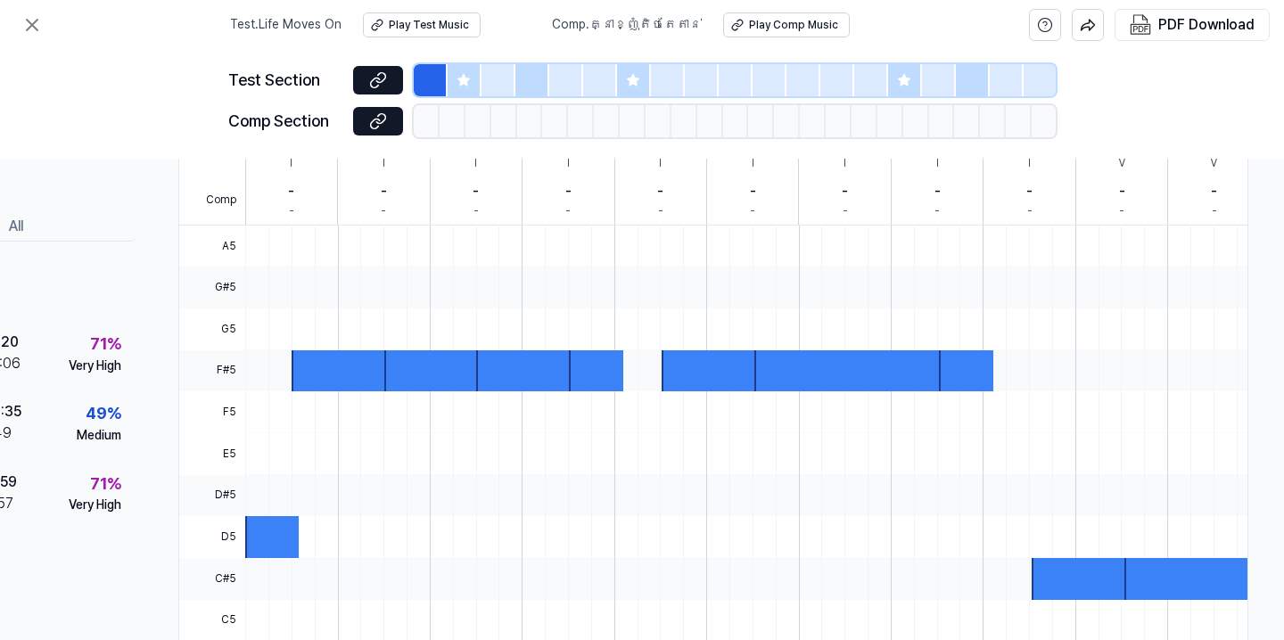
click at [249, 466] on div at bounding box center [981, 454] width 1473 height 42
drag, startPoint x: 249, startPoint y: 466, endPoint x: 311, endPoint y: 466, distance: 62.4
click at [311, 467] on div at bounding box center [981, 454] width 1473 height 42
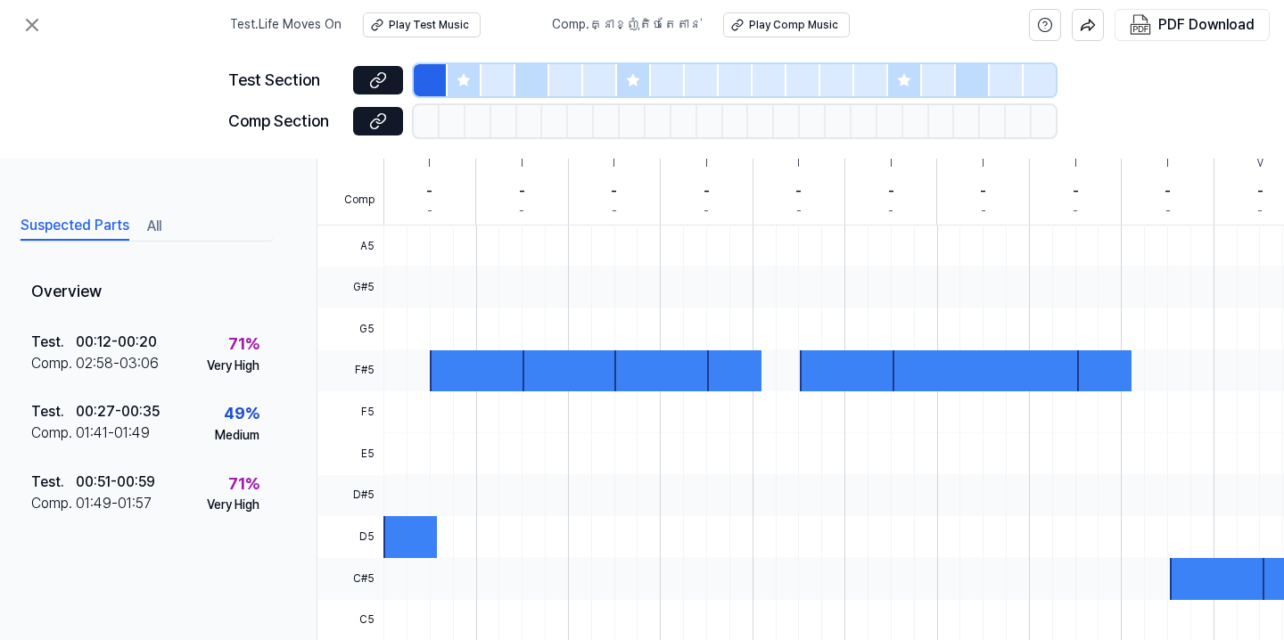
scroll to position [425, 0]
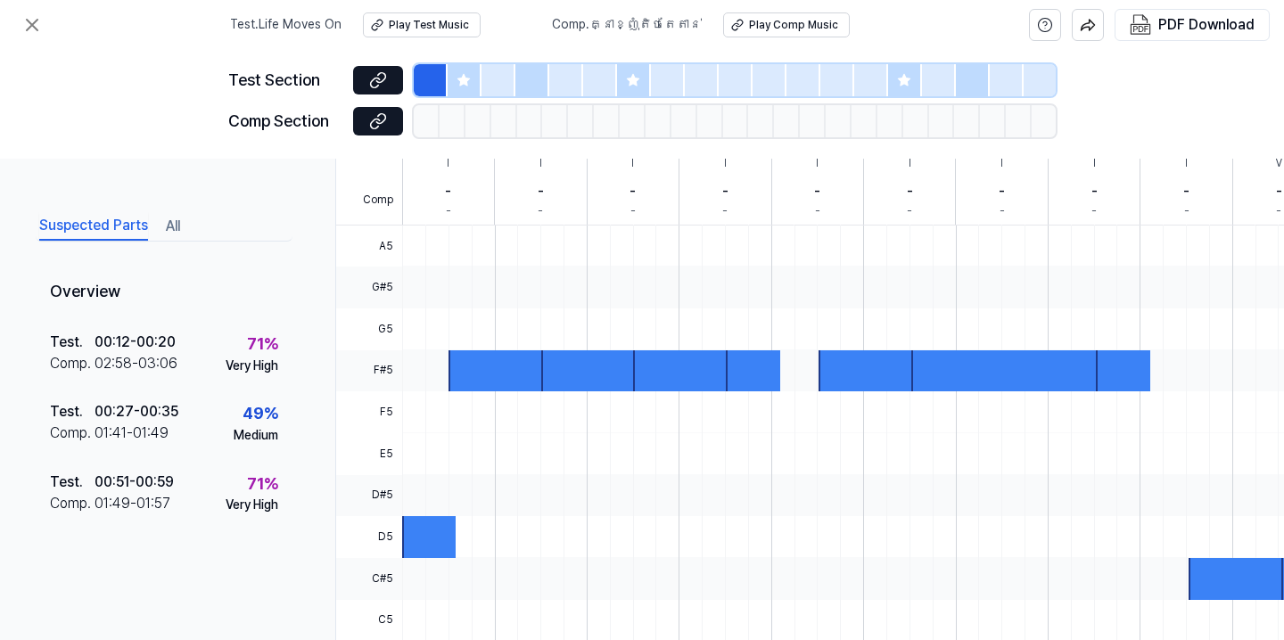
click at [166, 226] on button "All" at bounding box center [173, 226] width 14 height 29
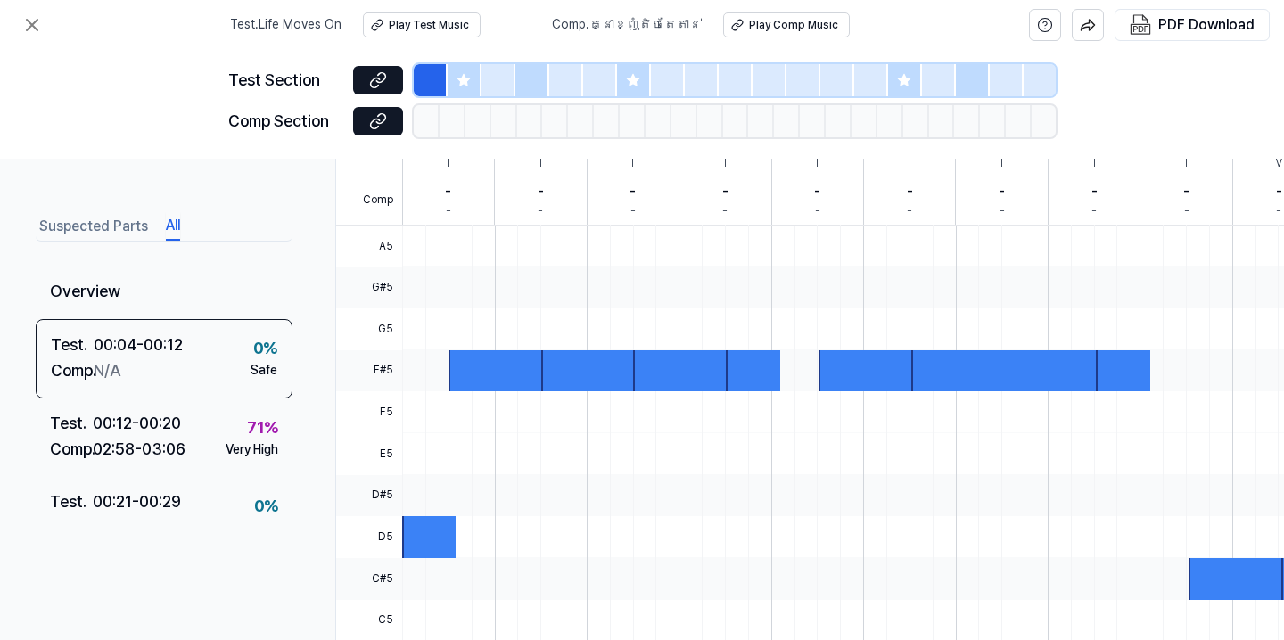
click at [91, 224] on button "Suspected Parts" at bounding box center [93, 226] width 109 height 29
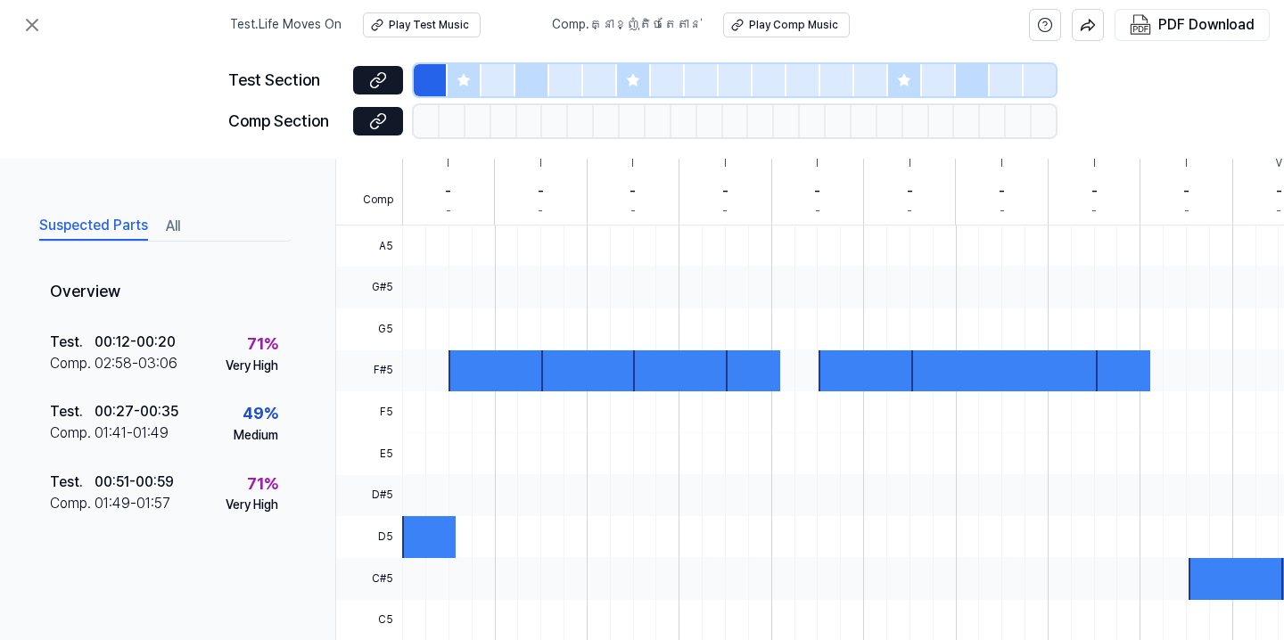
drag, startPoint x: 471, startPoint y: 383, endPoint x: 583, endPoint y: 382, distance: 112.4
click at [584, 226] on div at bounding box center [1138, 226] width 1473 height 0
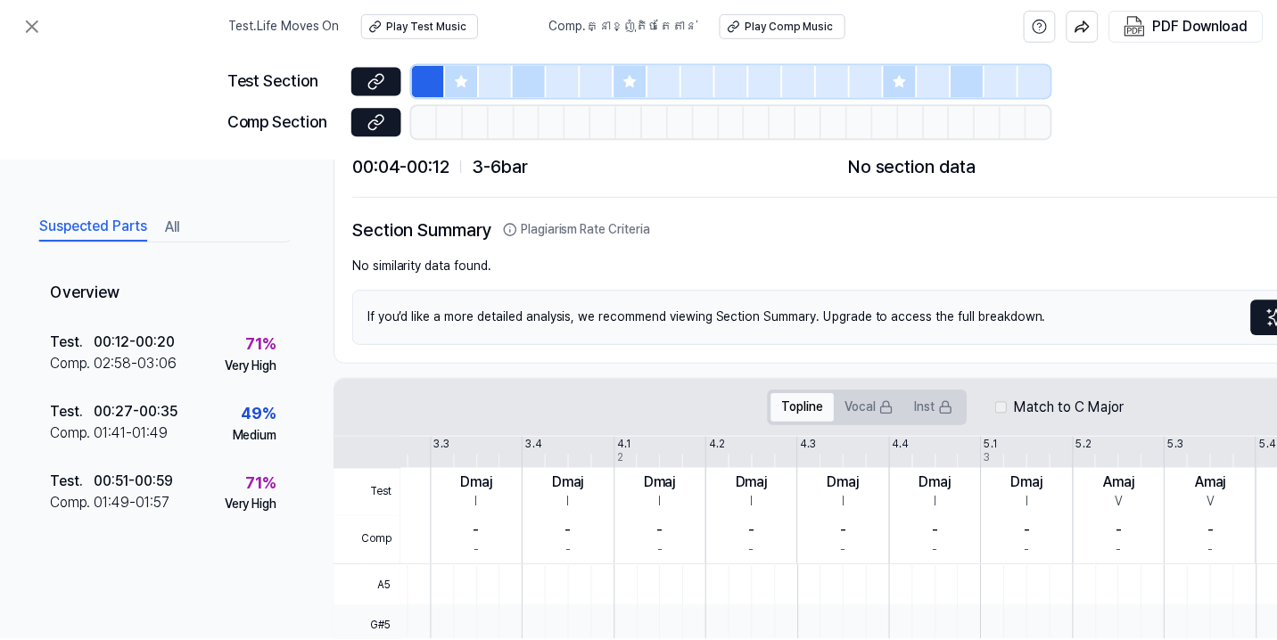
scroll to position [0, 0]
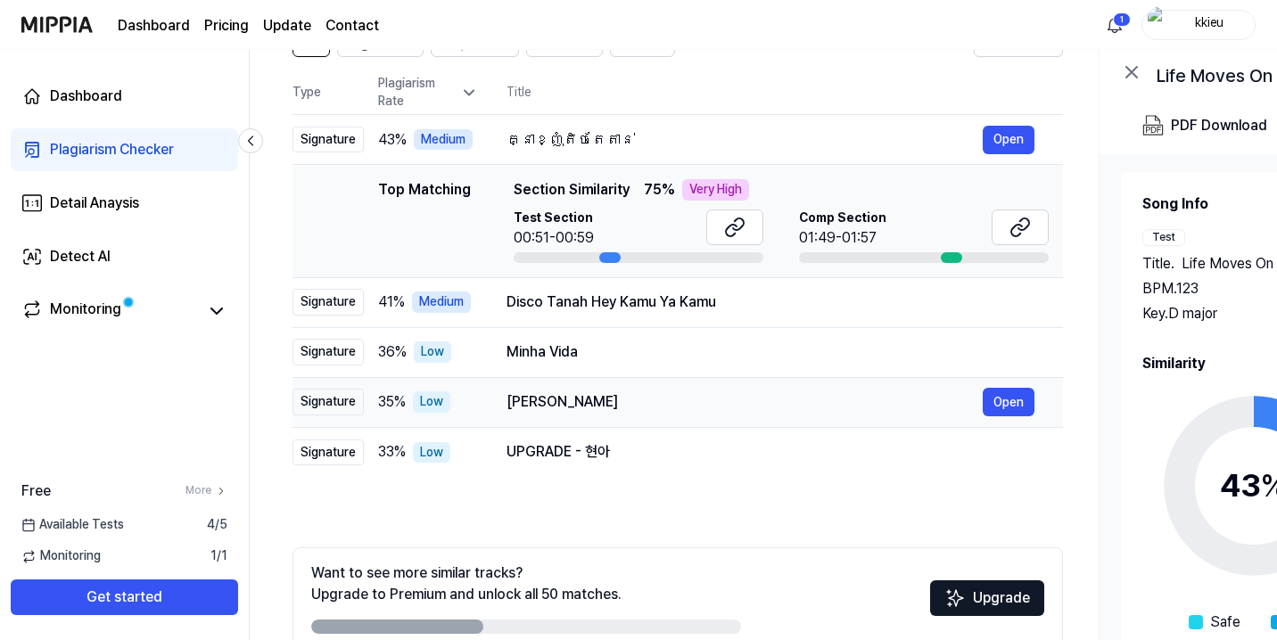
scroll to position [87, 0]
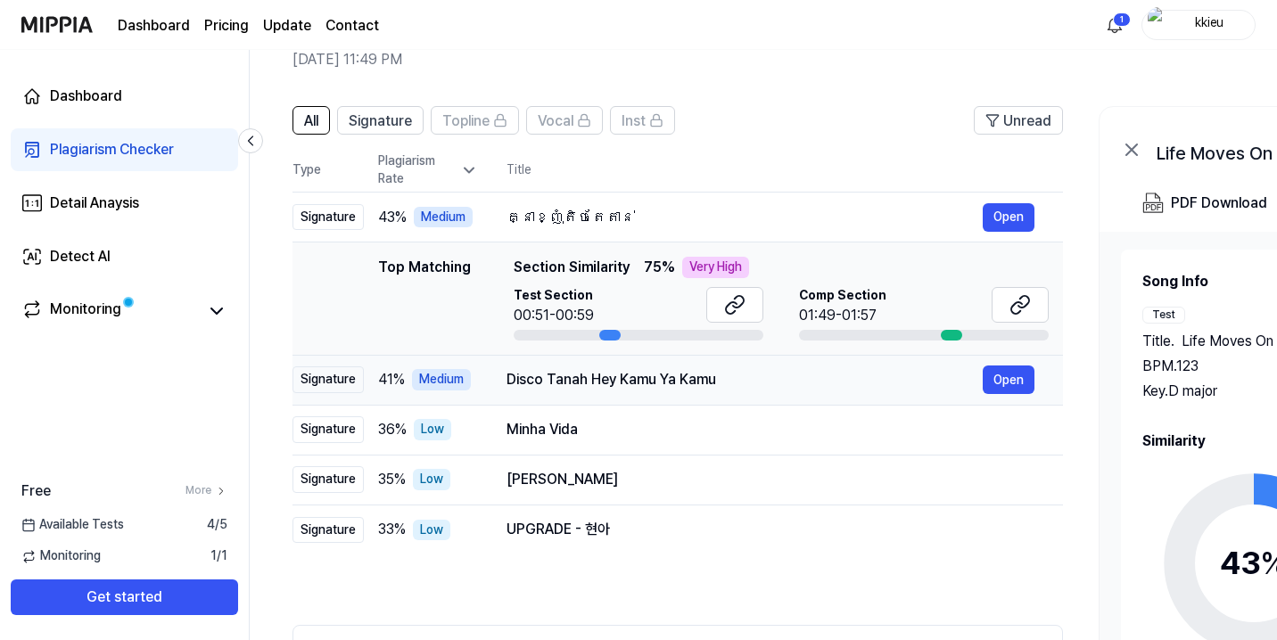
click at [535, 382] on div "Disco Tanah Hey Kamu Ya Kamu" at bounding box center [745, 379] width 476 height 21
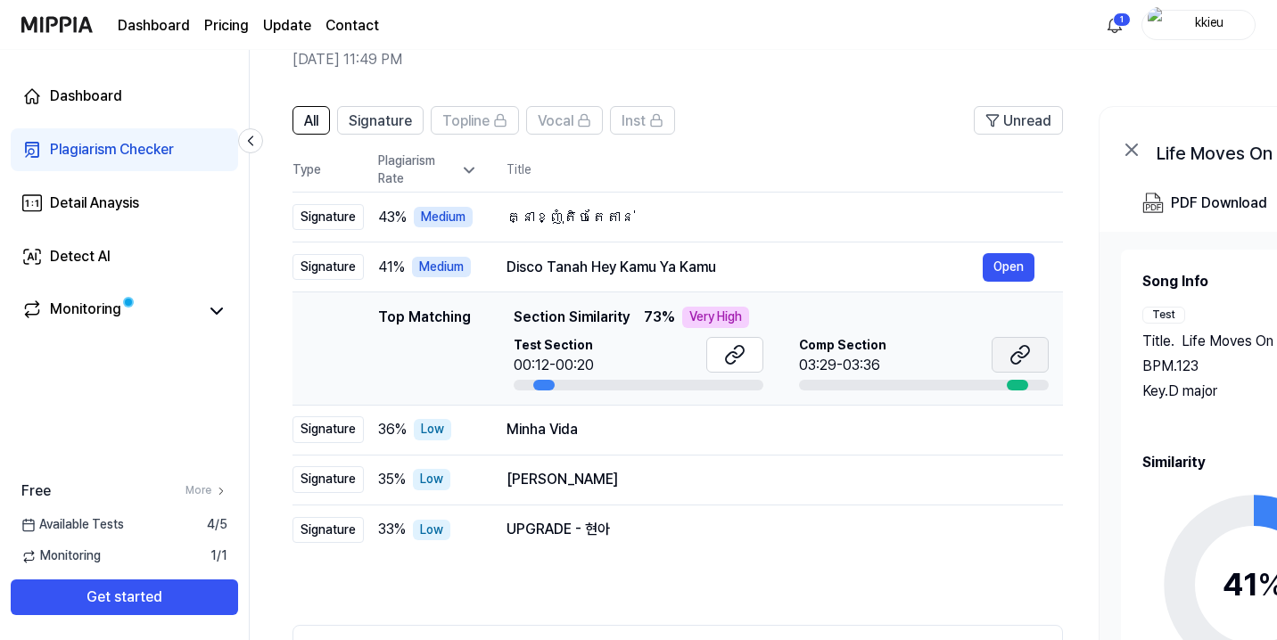
click at [1011, 358] on icon at bounding box center [1016, 358] width 11 height 12
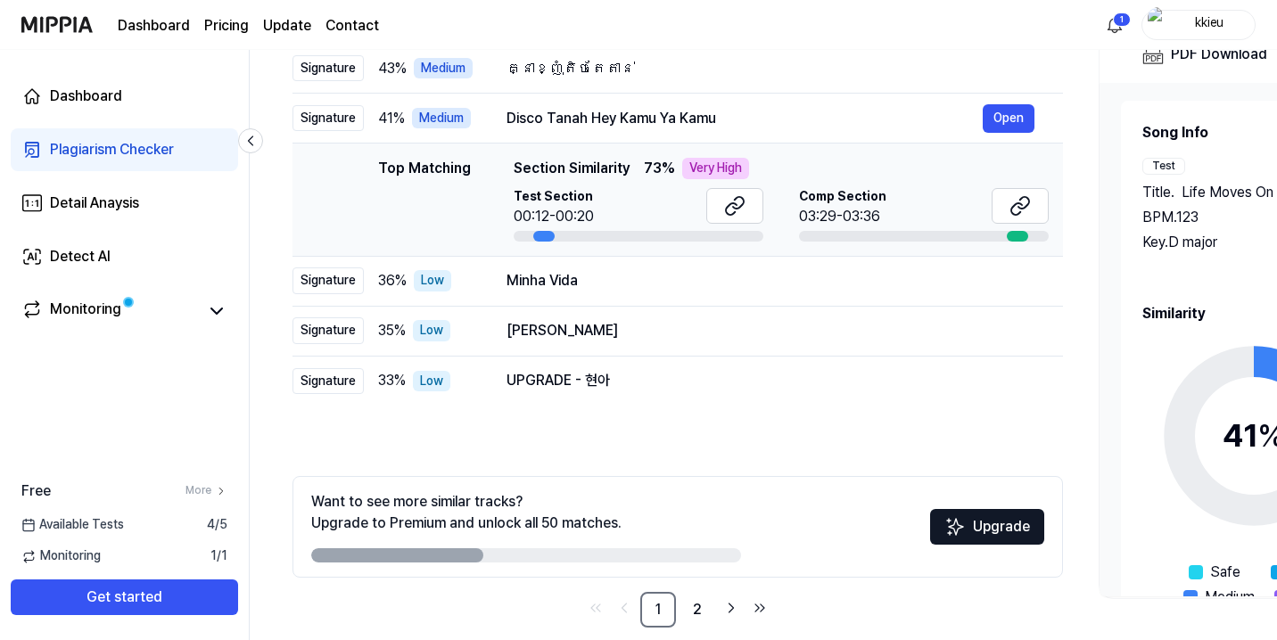
scroll to position [259, 0]
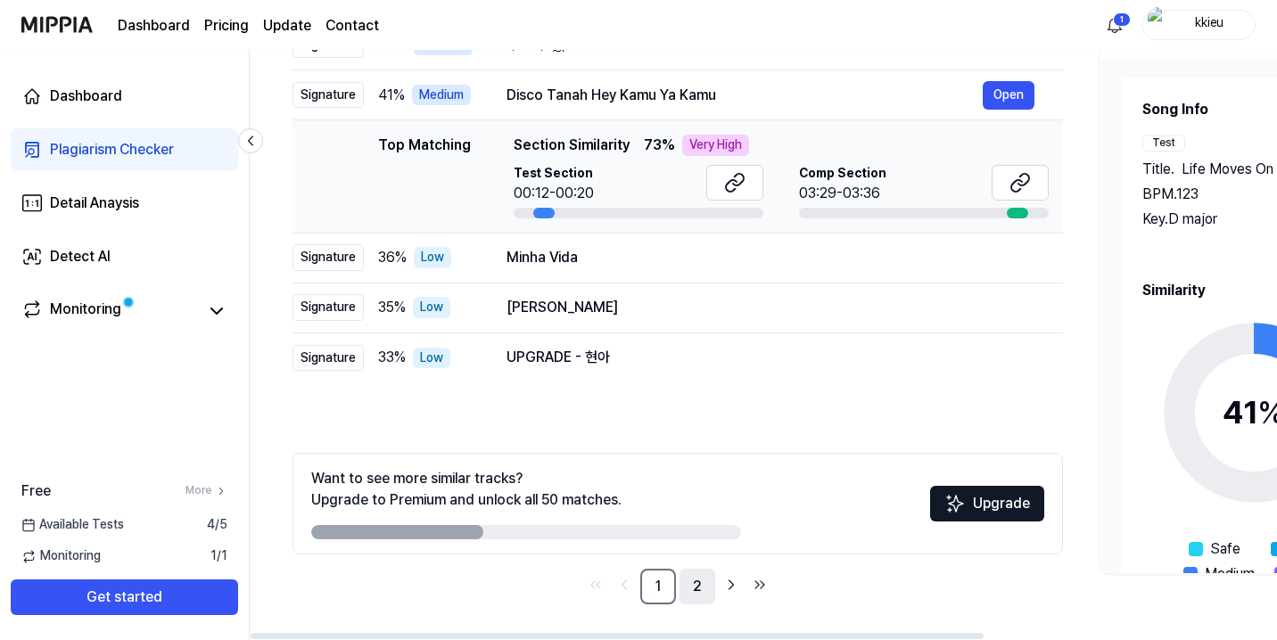
click at [691, 586] on link "2" at bounding box center [698, 587] width 36 height 36
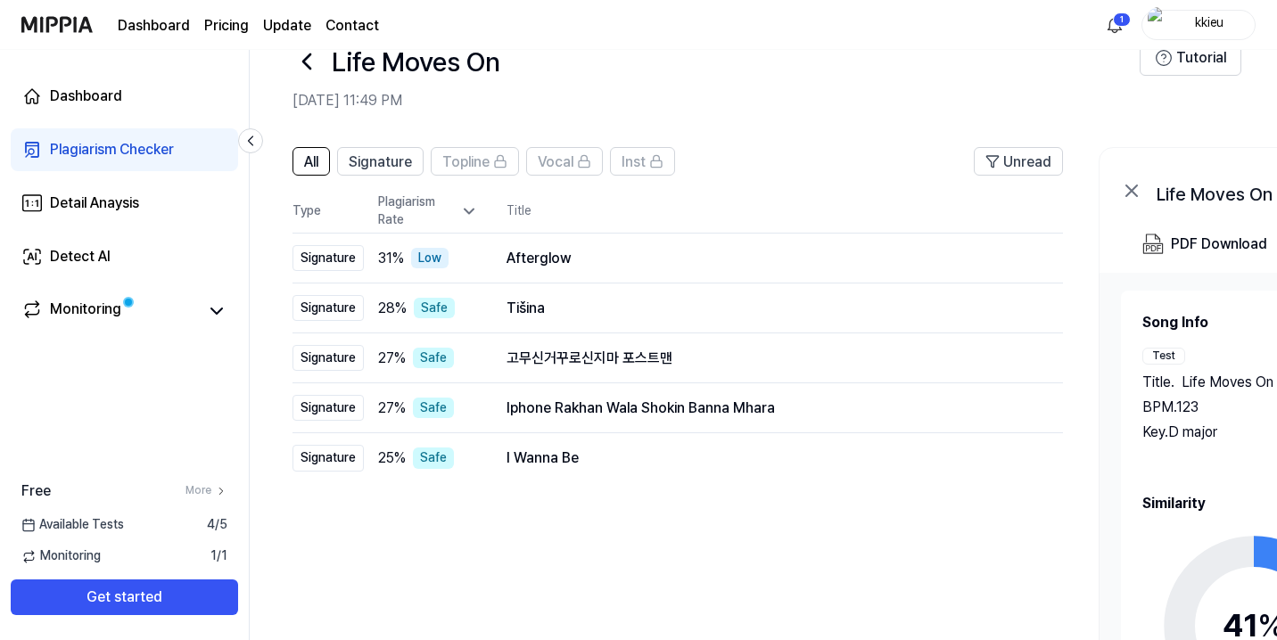
scroll to position [45, 0]
click at [1223, 19] on div "kkieu" at bounding box center [1210, 24] width 70 height 20
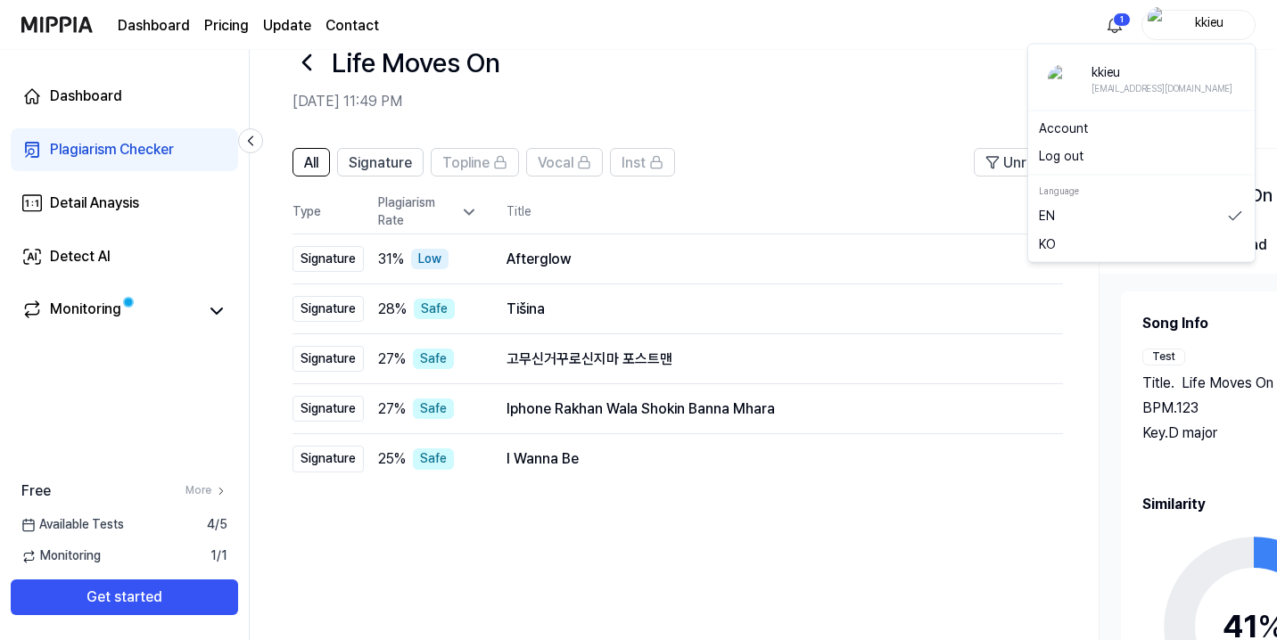
click at [1085, 128] on link "Account" at bounding box center [1141, 129] width 205 height 18
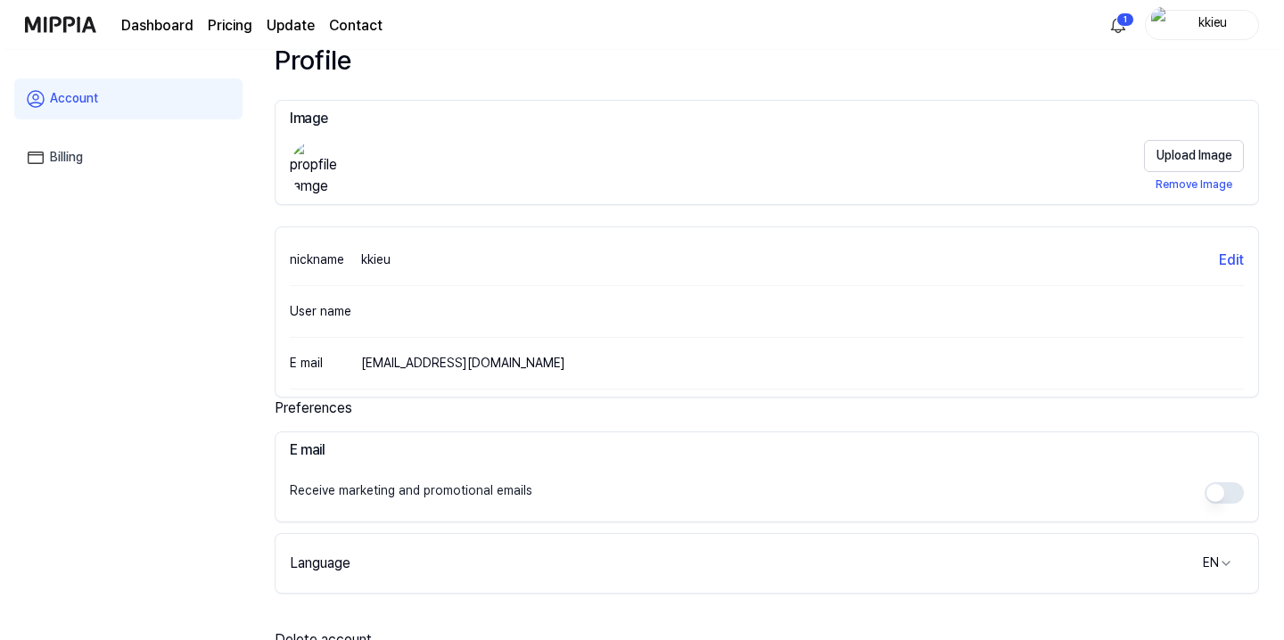
scroll to position [334, 0]
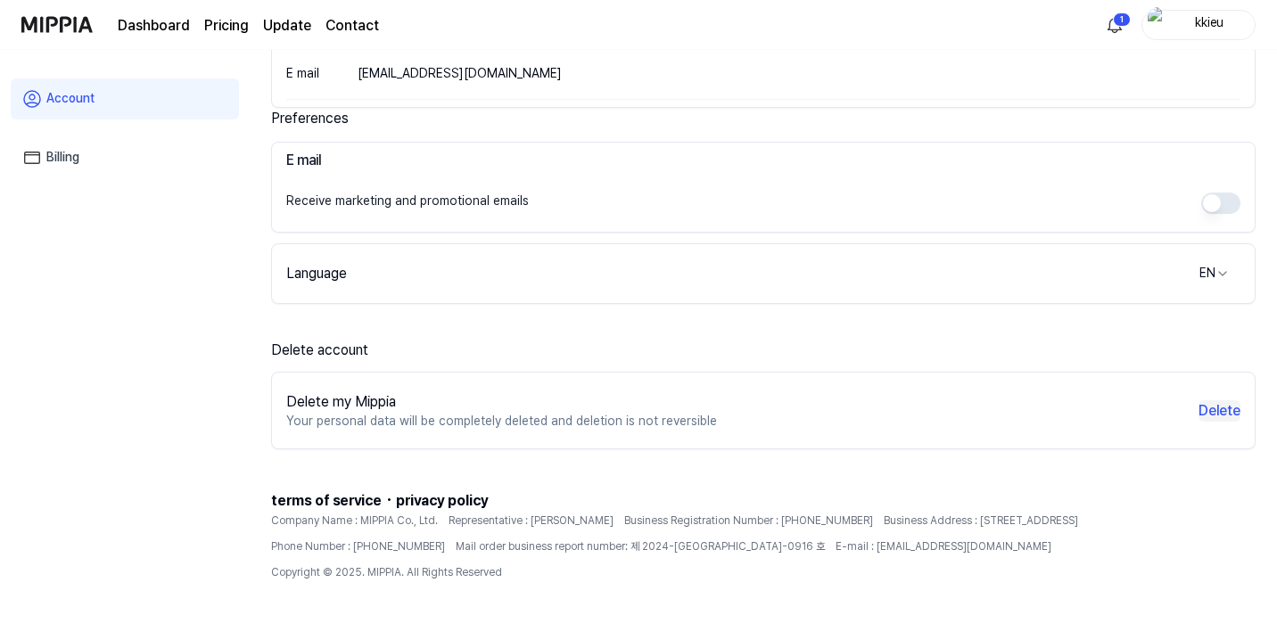
click at [1216, 413] on button "Delete" at bounding box center [1220, 410] width 42 height 21
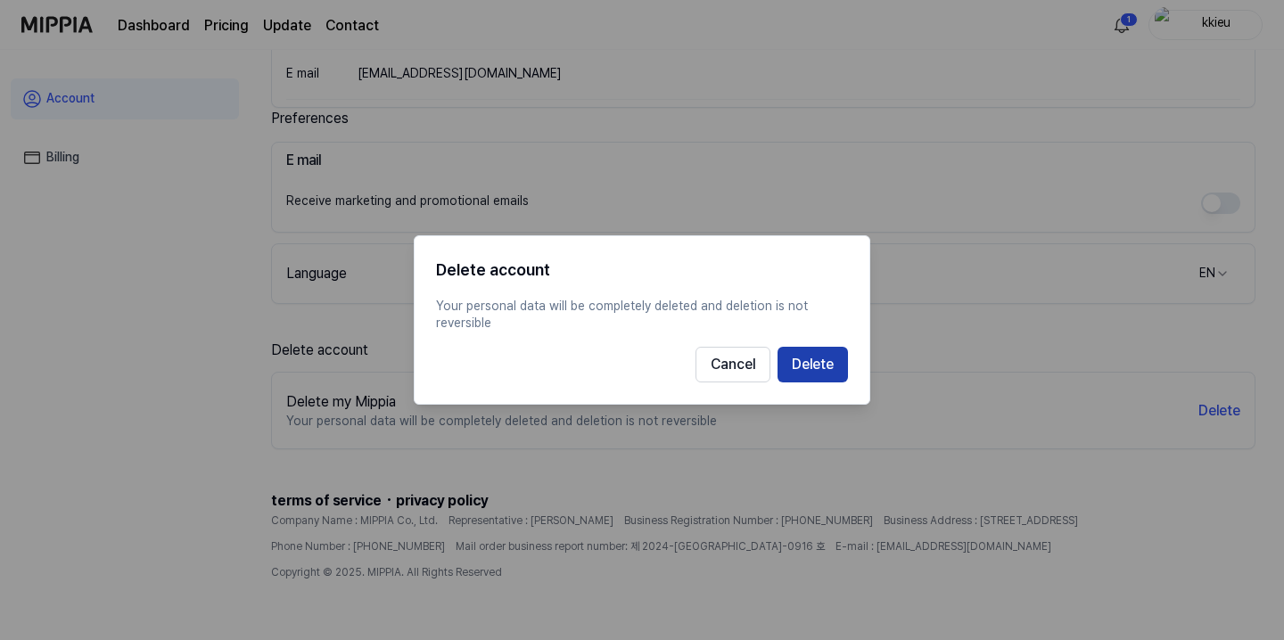
click at [818, 365] on button "Delete" at bounding box center [813, 365] width 70 height 36
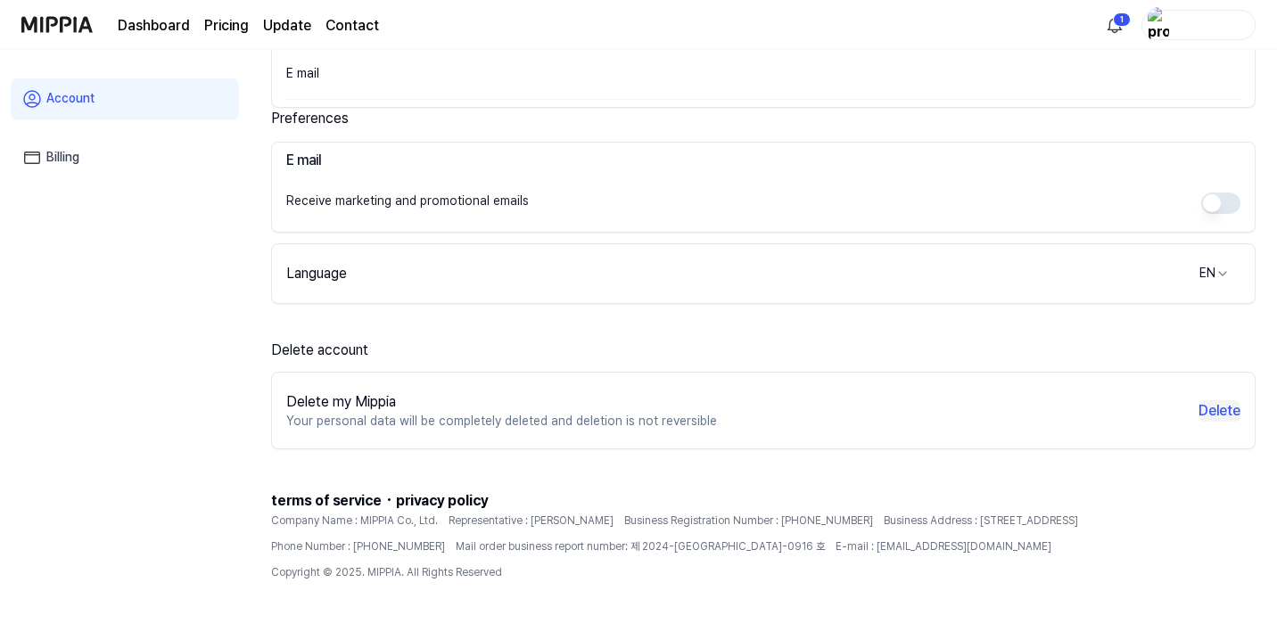
click at [1227, 409] on button "Delete" at bounding box center [1220, 410] width 42 height 21
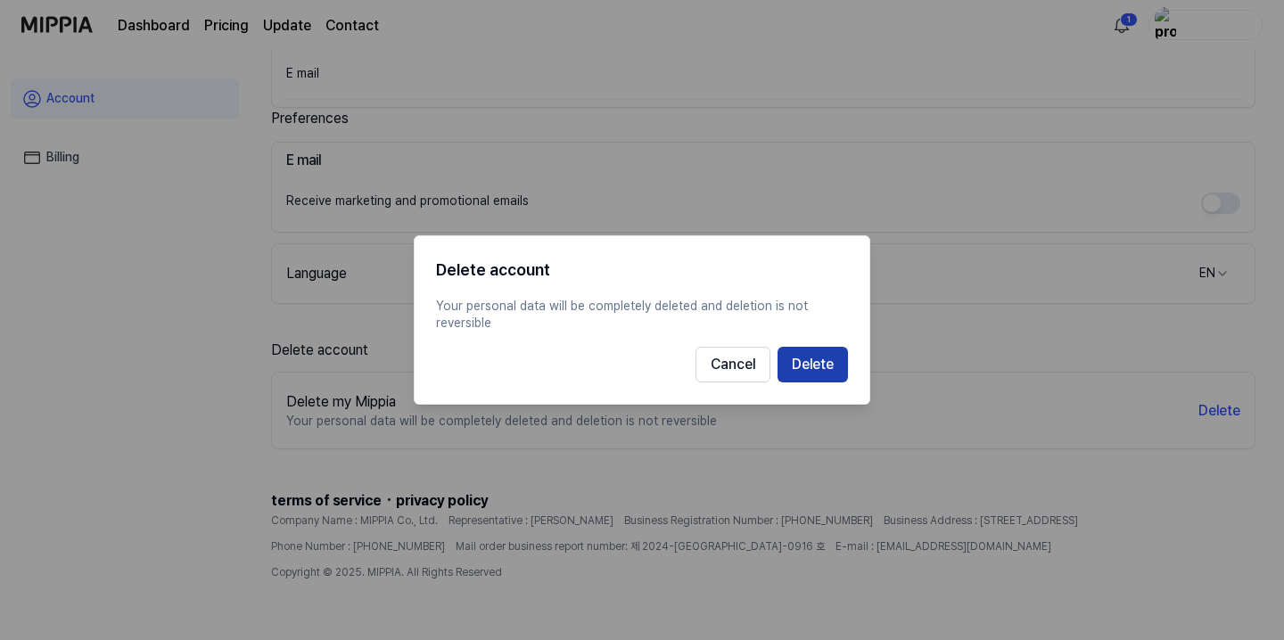
click at [806, 363] on button "Delete" at bounding box center [813, 365] width 70 height 36
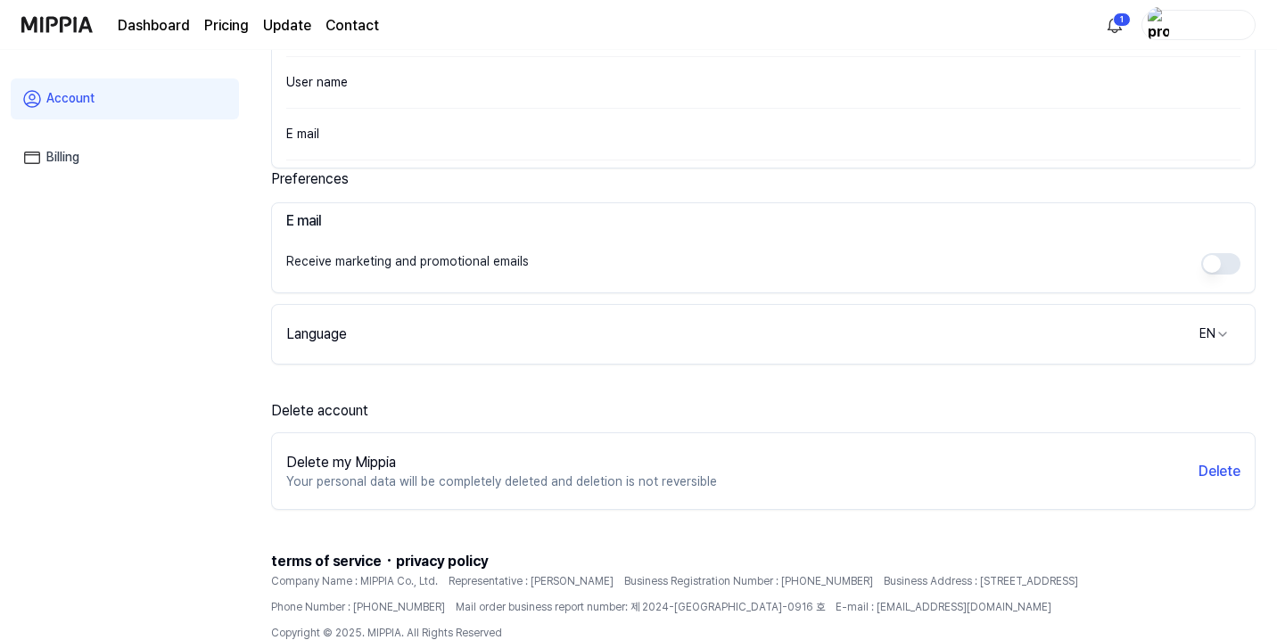
scroll to position [276, 0]
